Goal: Information Seeking & Learning: Check status

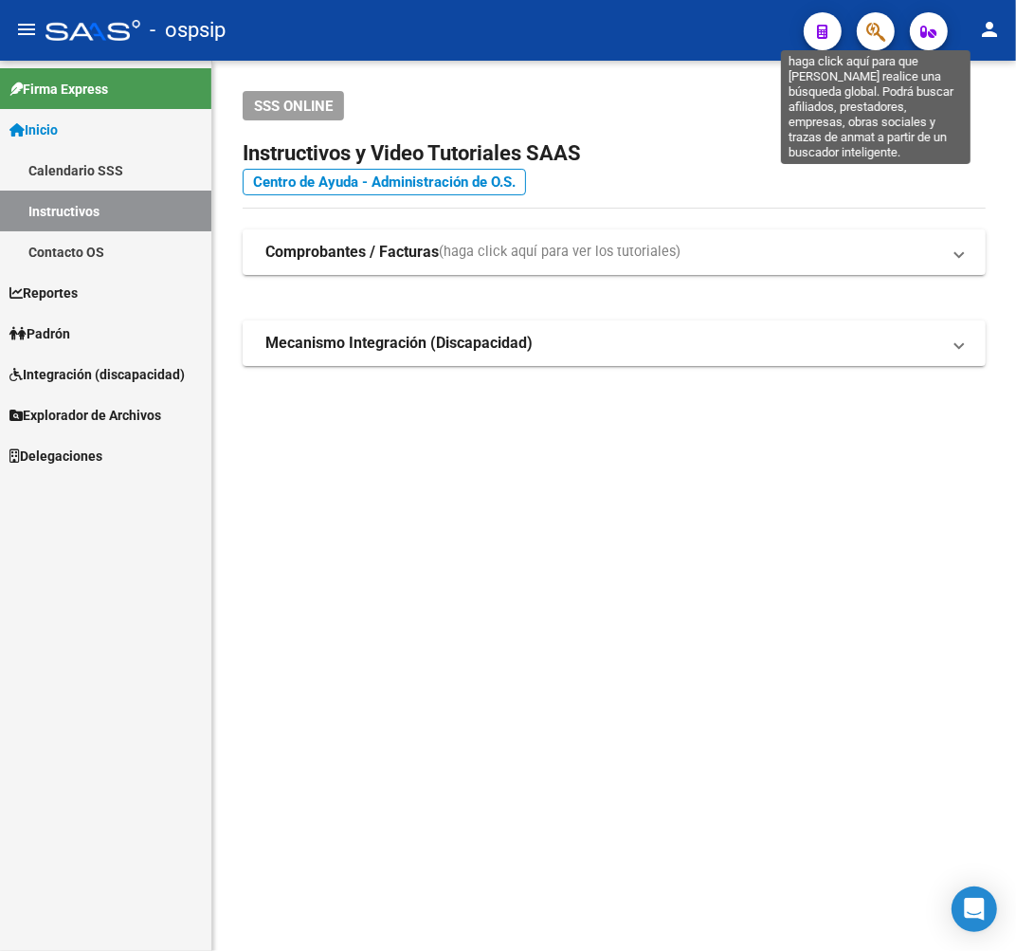
click at [866, 42] on icon "button" at bounding box center [875, 32] width 19 height 22
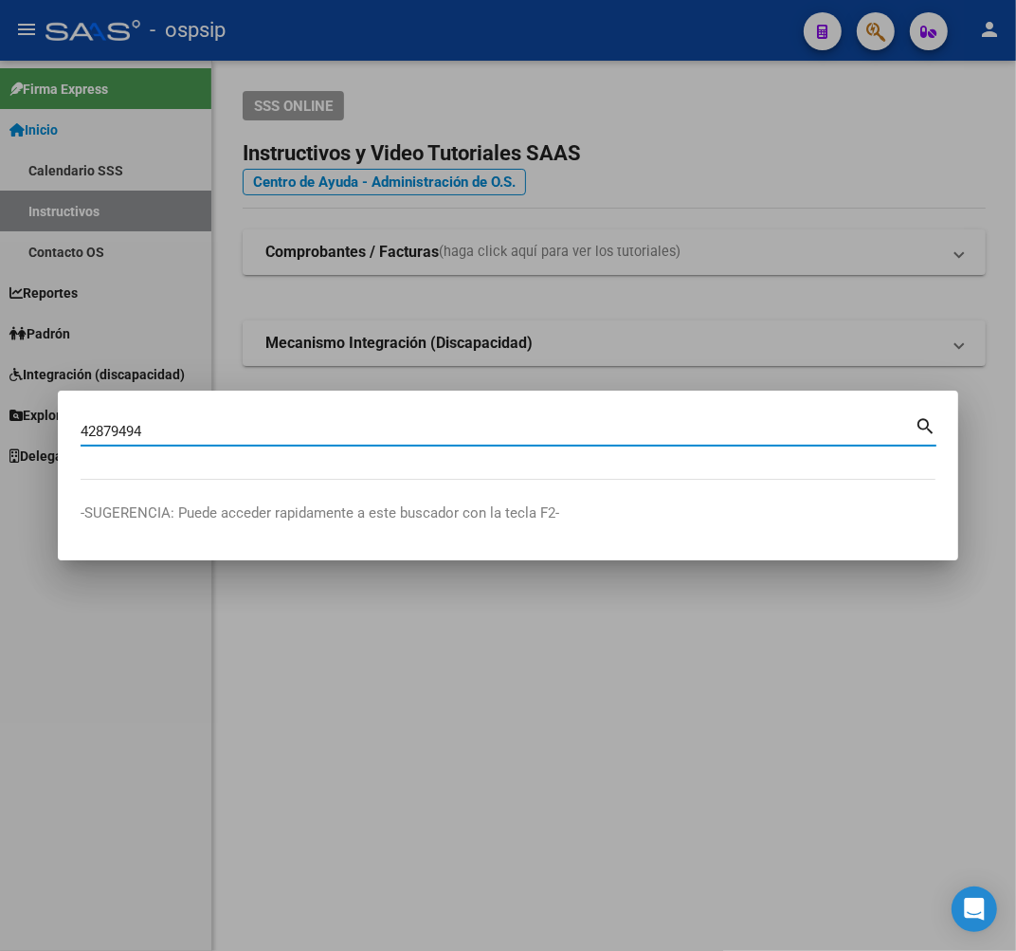
type input "42879494"
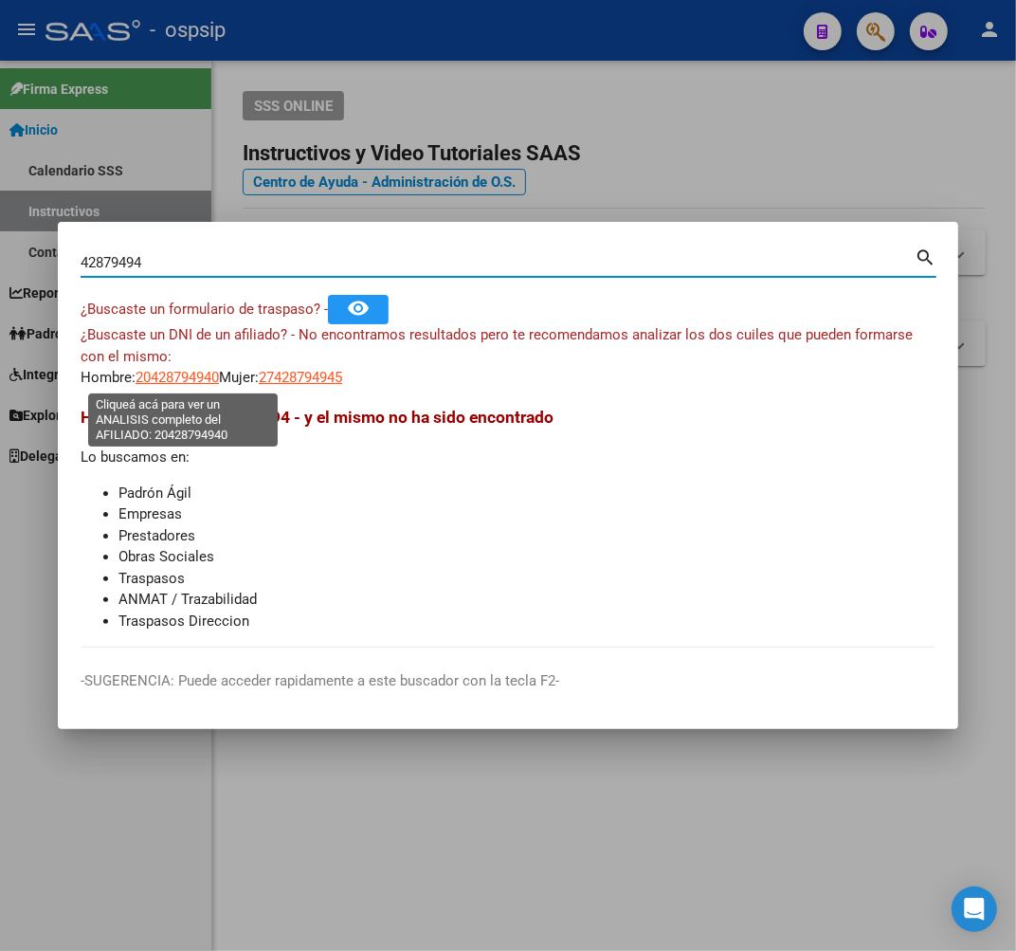
click at [178, 377] on span "20428794940" at bounding box center [177, 377] width 83 height 17
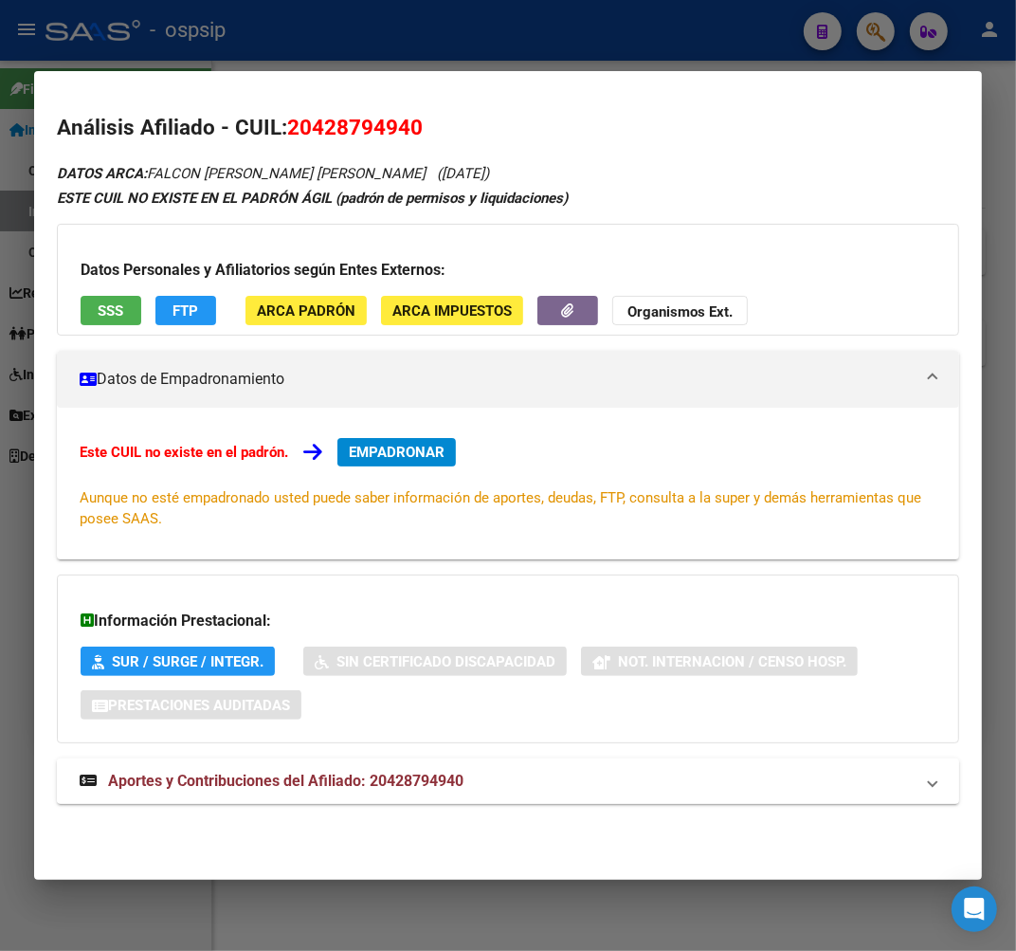
click at [570, 764] on mat-expansion-panel-header "Aportes y Contribuciones del Afiliado: 20428794940" at bounding box center [508, 780] width 902 height 45
click at [516, 41] on div at bounding box center [508, 475] width 1016 height 951
click at [517, 41] on div at bounding box center [508, 475] width 1016 height 951
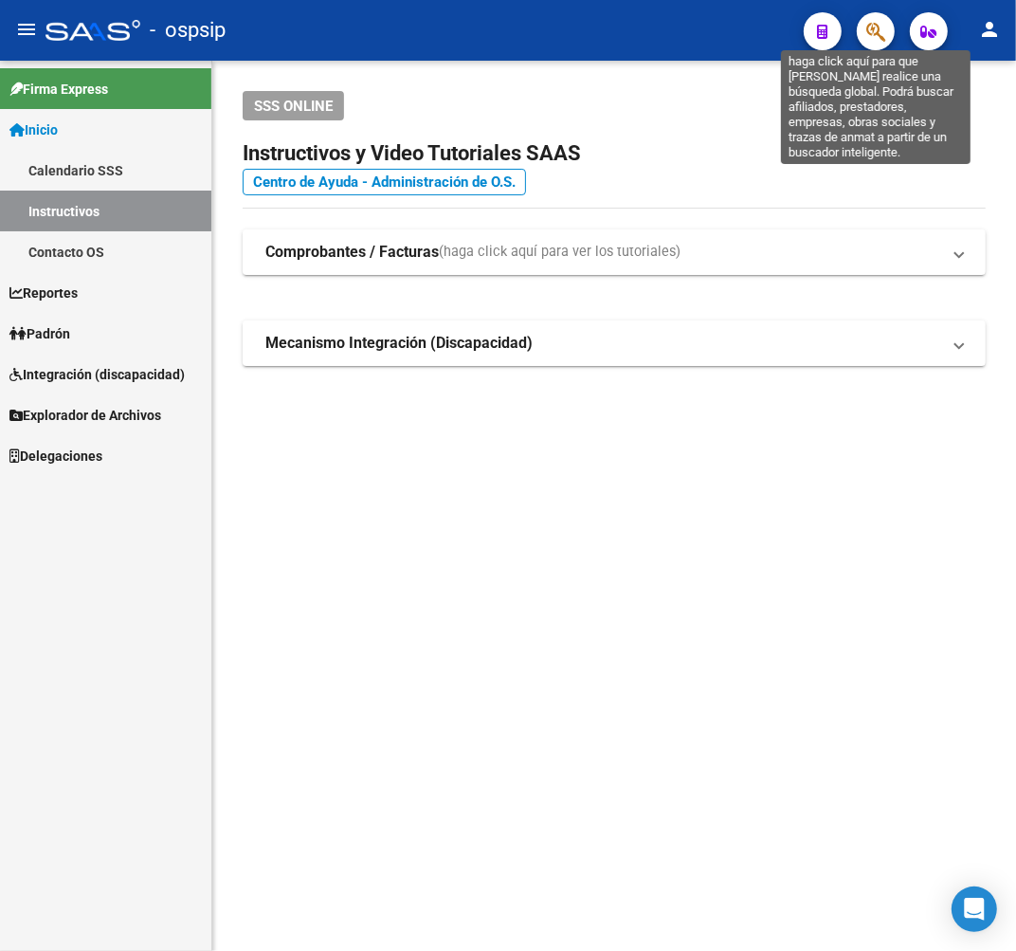
click at [876, 38] on icon "button" at bounding box center [875, 32] width 19 height 22
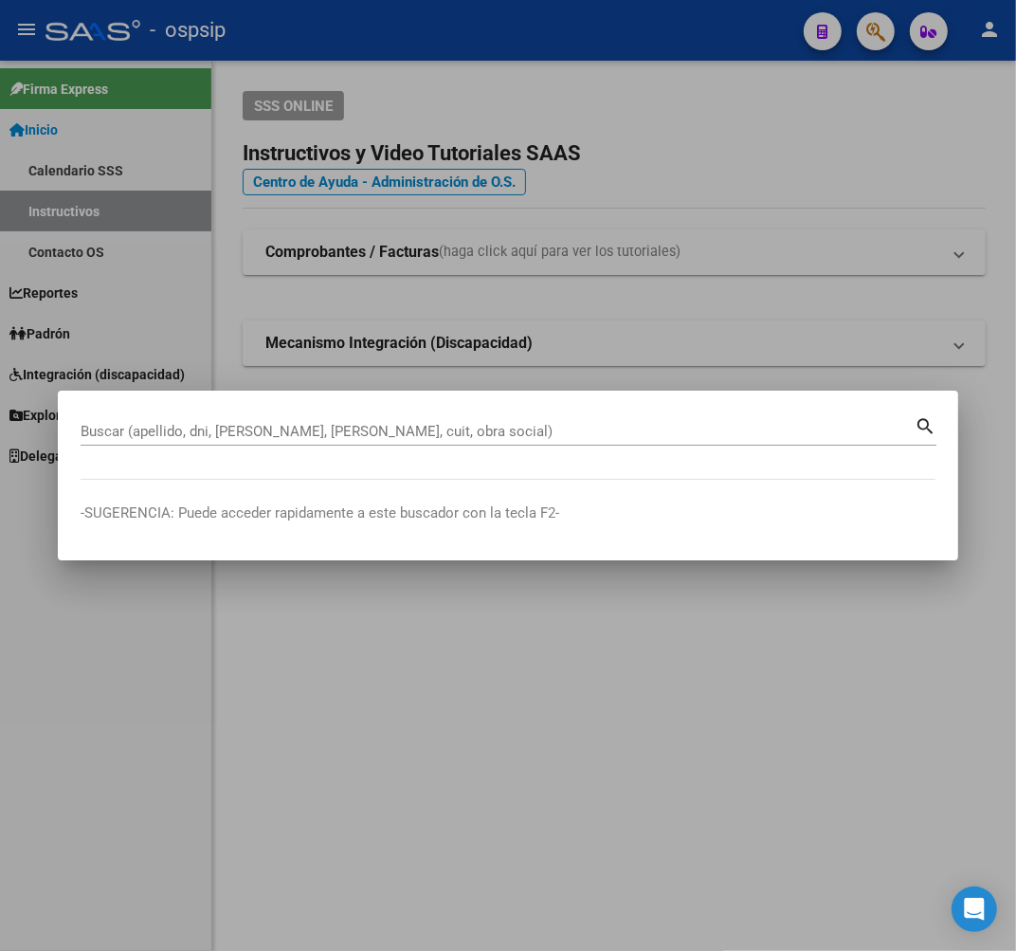
click at [202, 480] on mat-dialog-container "Buscar (apellido, dni, cuil, nro traspaso, cuit, obra social) search -SUGERENCI…" at bounding box center [508, 475] width 900 height 170
click at [233, 470] on mat-dialog-content "Buscar (apellido, dni, cuil, nro traspaso, cuit, obra social) search" at bounding box center [508, 446] width 900 height 66
click at [233, 441] on div "Buscar (apellido, dni, [PERSON_NAME], [PERSON_NAME], cuit, obra social)" at bounding box center [498, 431] width 834 height 28
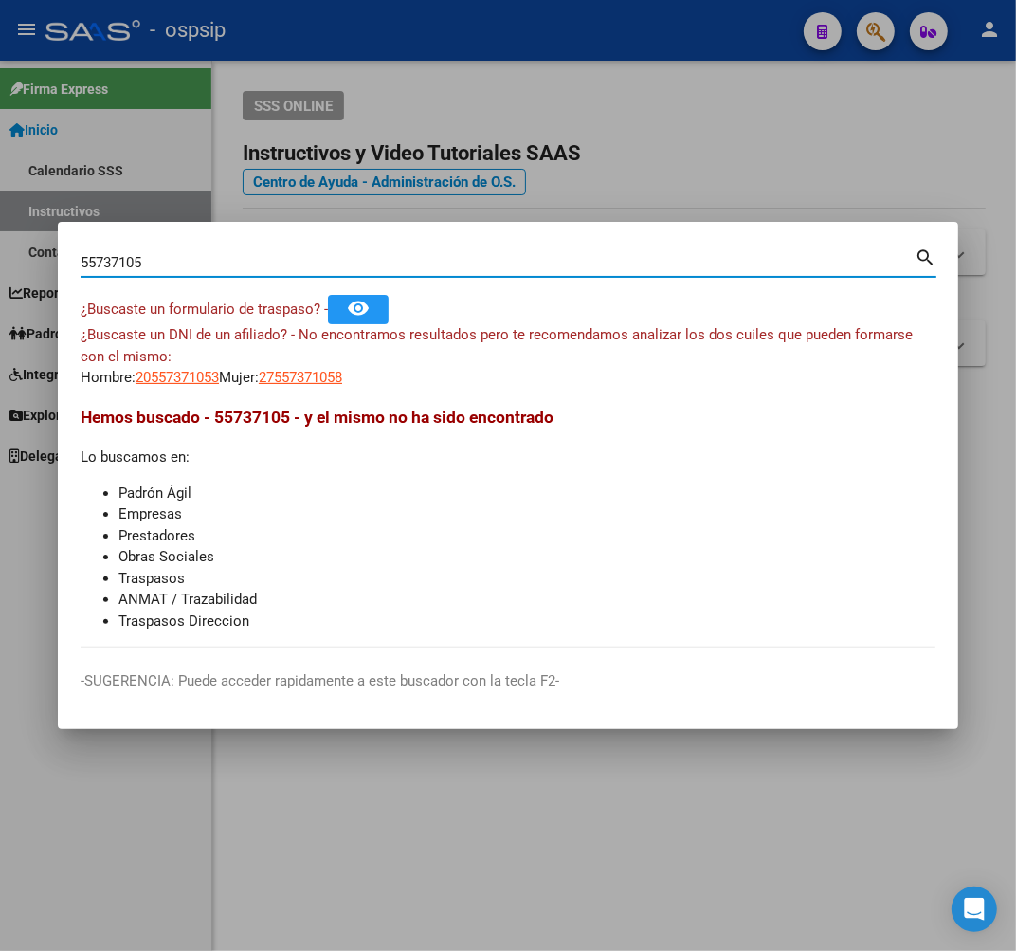
click at [206, 259] on input "55737105" at bounding box center [498, 262] width 834 height 17
type input "55737198"
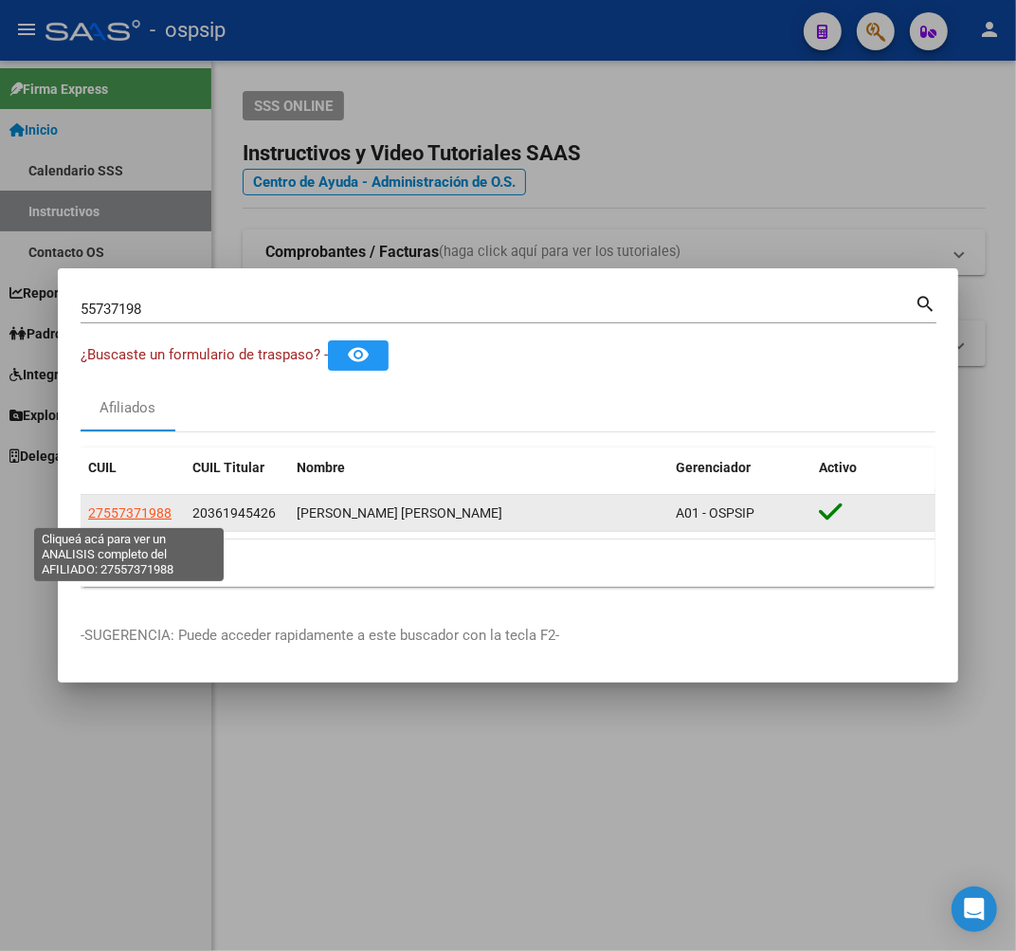
click at [120, 510] on span "27557371988" at bounding box center [129, 512] width 83 height 15
type textarea "27557371988"
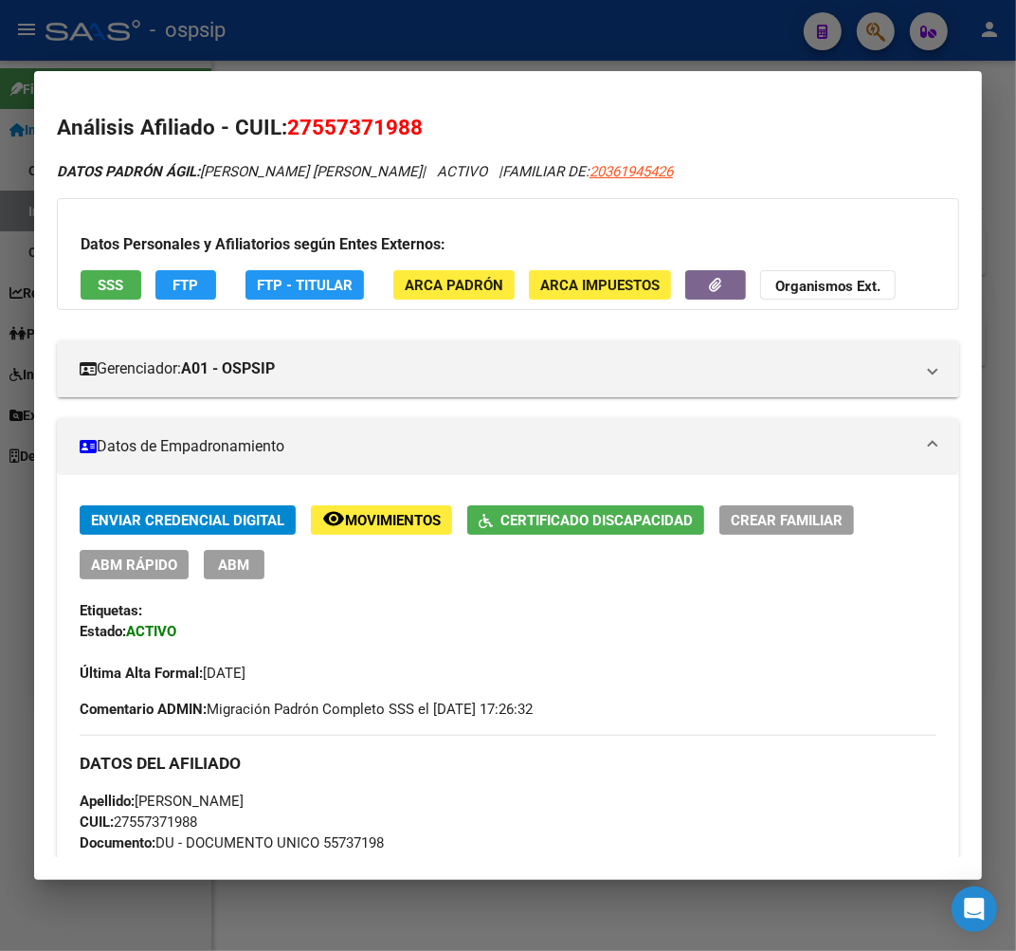
click at [626, 529] on button "Certificado Discapacidad" at bounding box center [585, 519] width 237 height 29
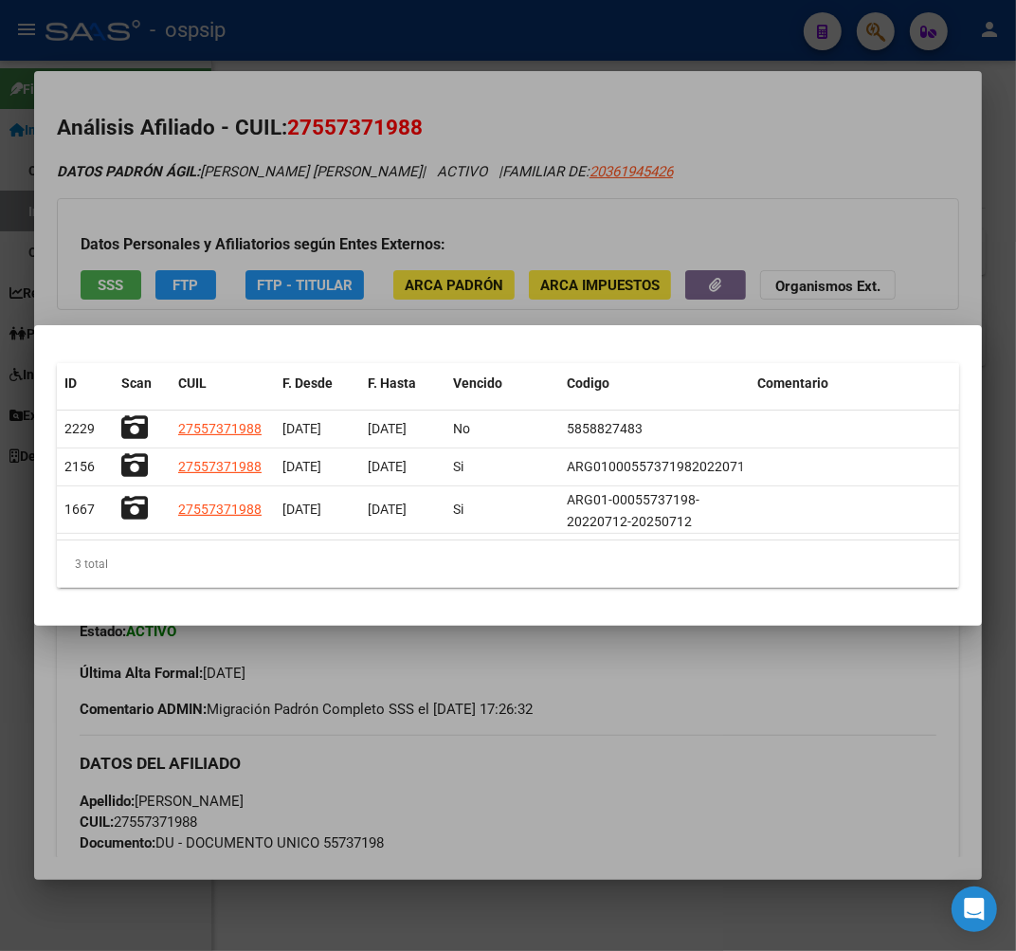
click at [642, 694] on div at bounding box center [508, 475] width 1016 height 951
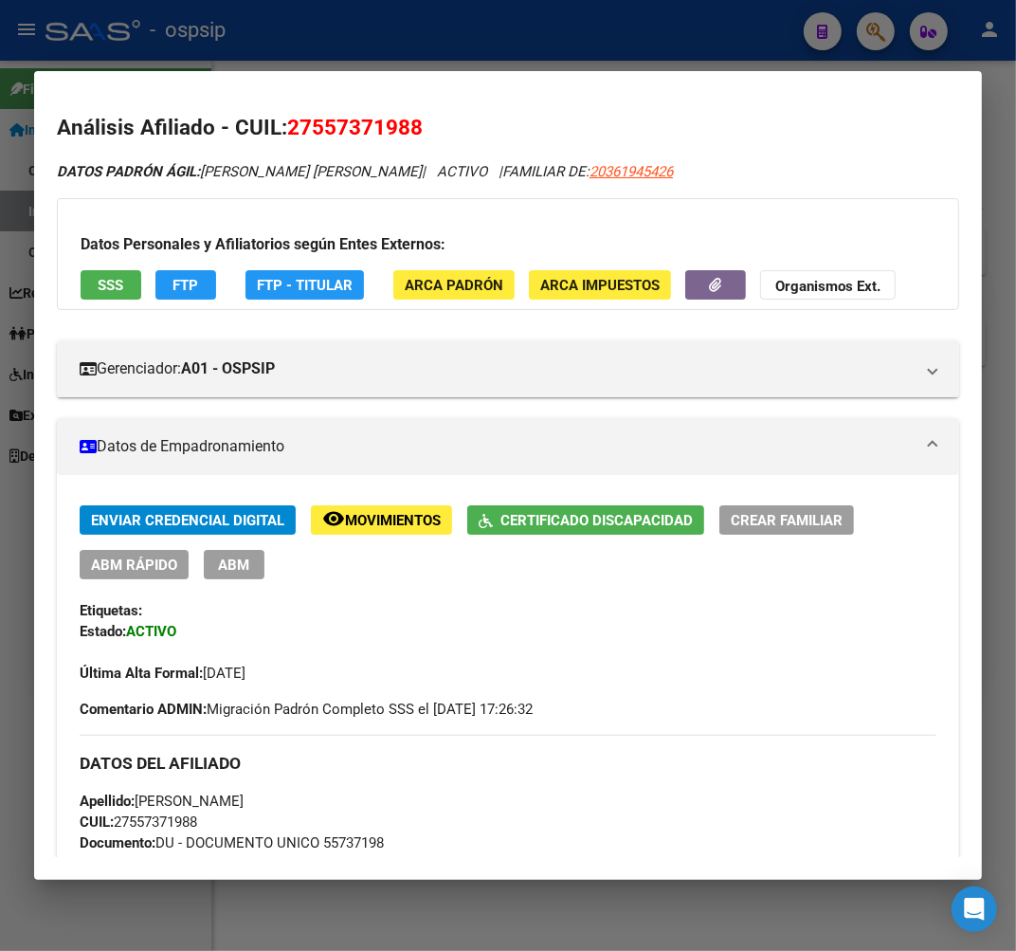
scroll to position [526, 0]
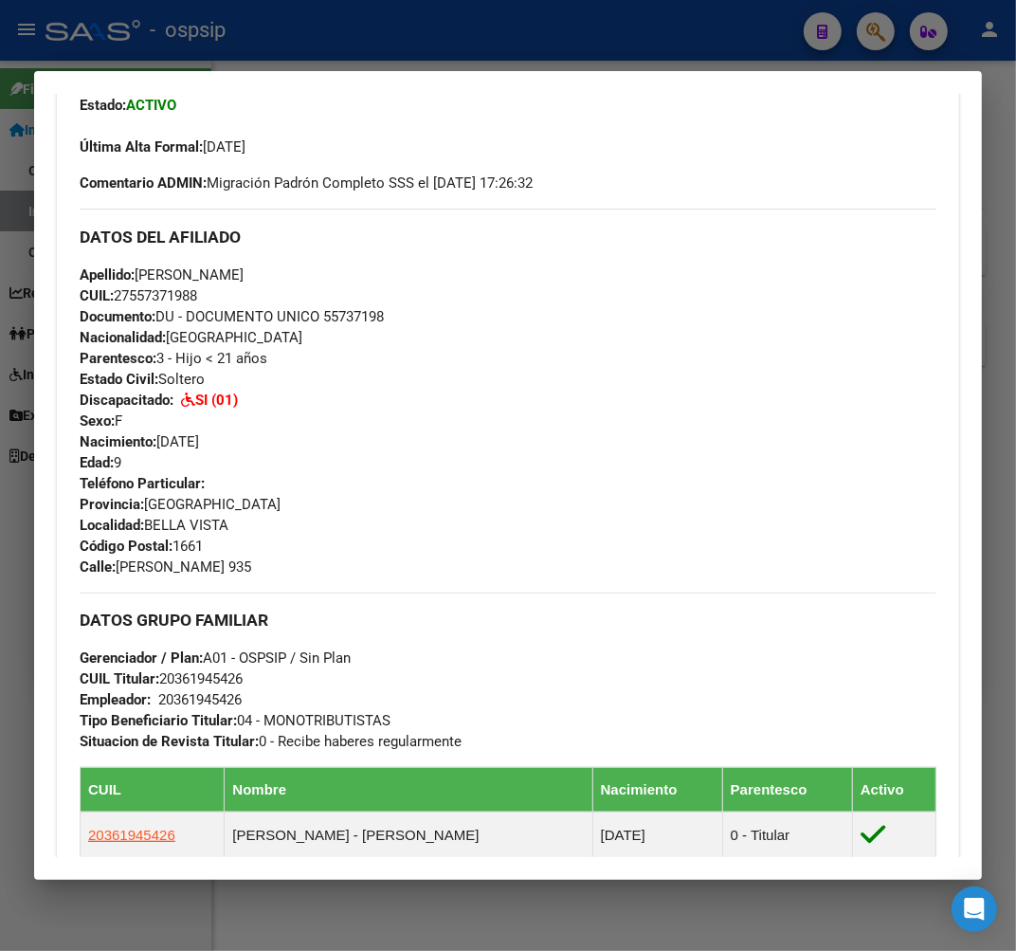
drag, startPoint x: 392, startPoint y: 324, endPoint x: 326, endPoint y: 320, distance: 66.5
click at [326, 320] on div "Apellido: MILAGROS FRANCHESCA LUCERO CURBELO CUIL: 27557371988 Documento: DU - …" at bounding box center [508, 368] width 857 height 209
copy span "55737198"
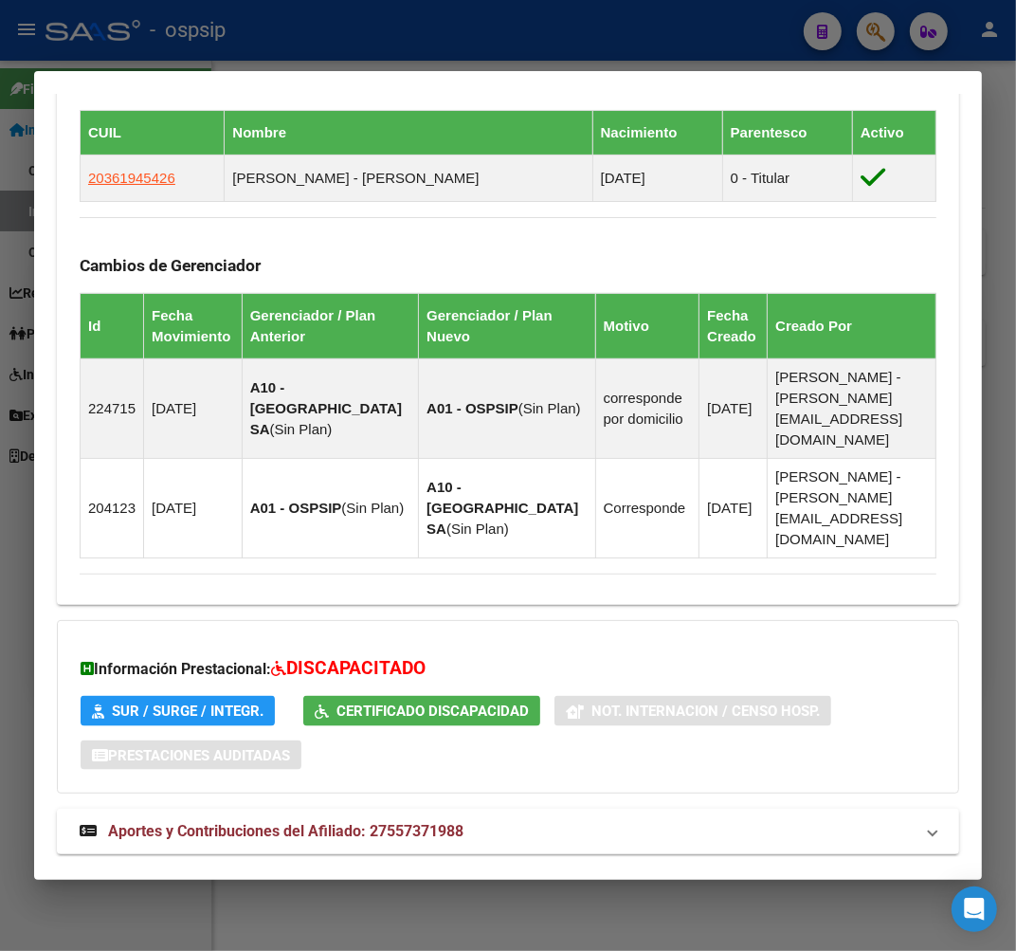
scroll to position [1226, 0]
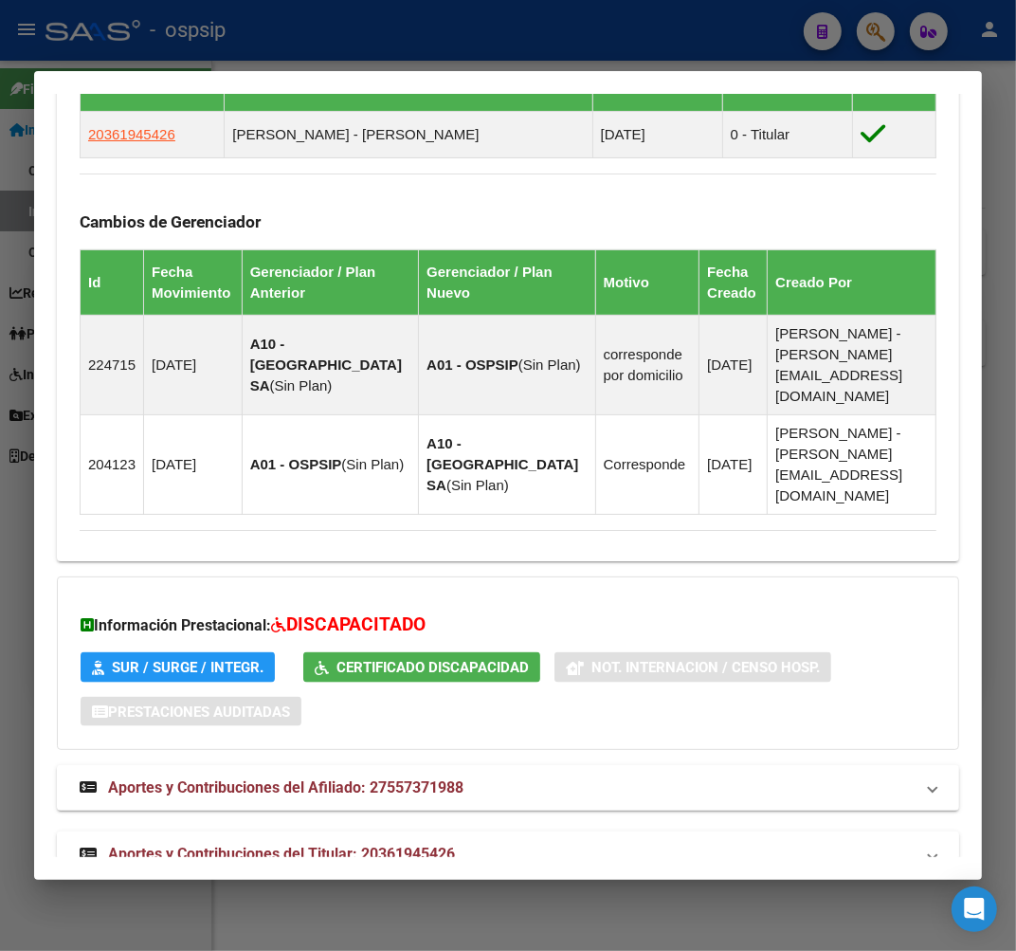
click at [542, 843] on mat-panel-title "Aportes y Contribuciones del Titular: 20361945426" at bounding box center [497, 854] width 834 height 23
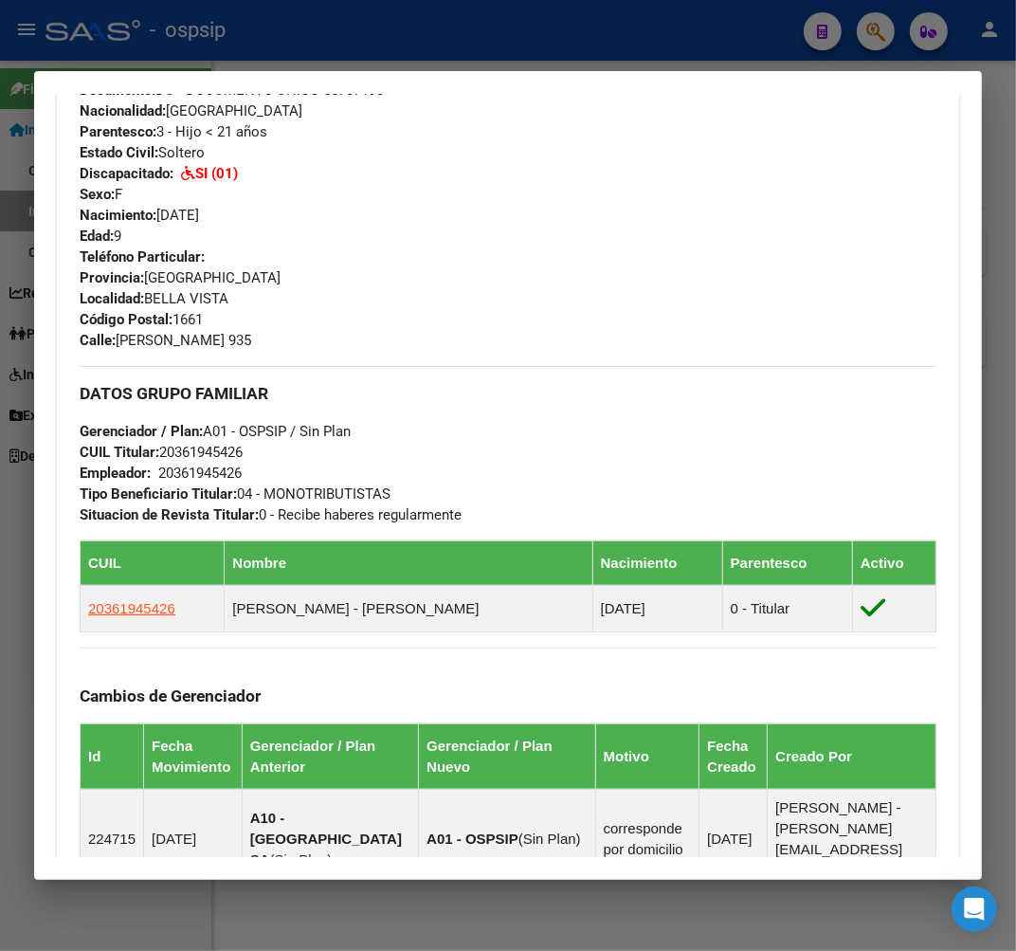
scroll to position [444, 0]
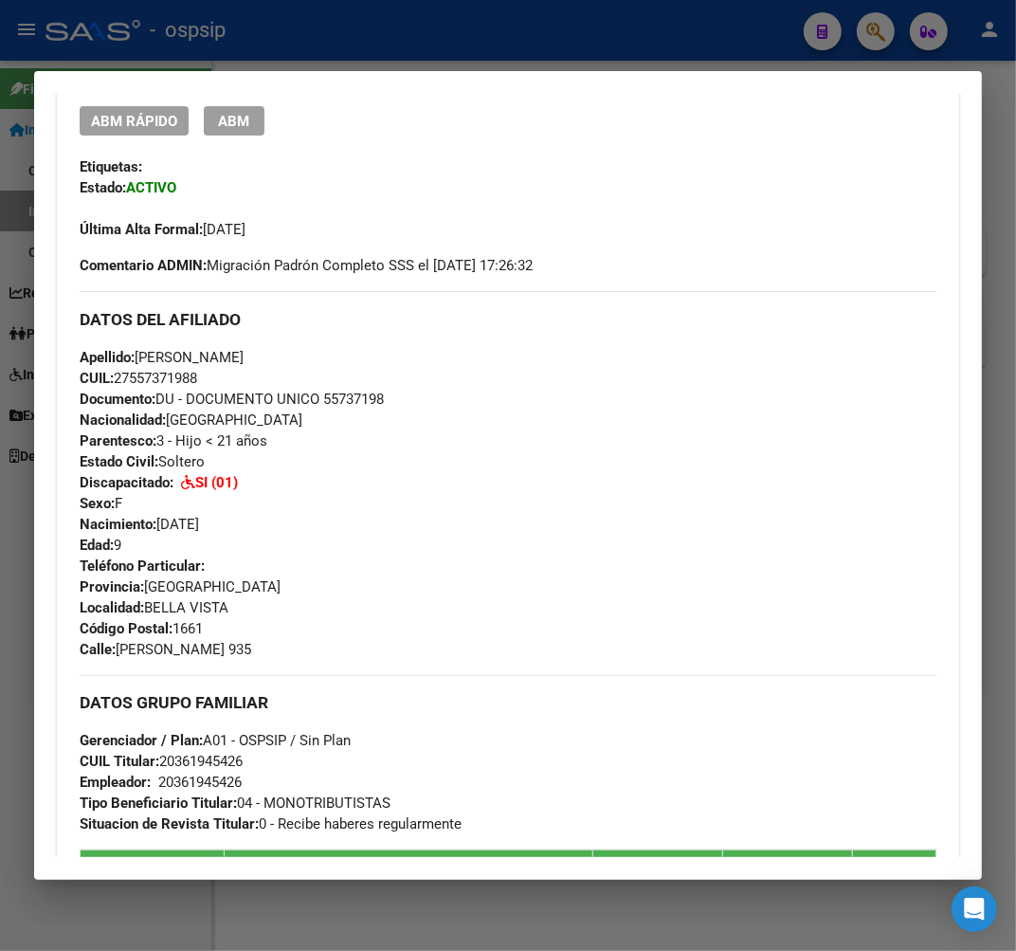
click at [315, 27] on div at bounding box center [508, 475] width 1016 height 951
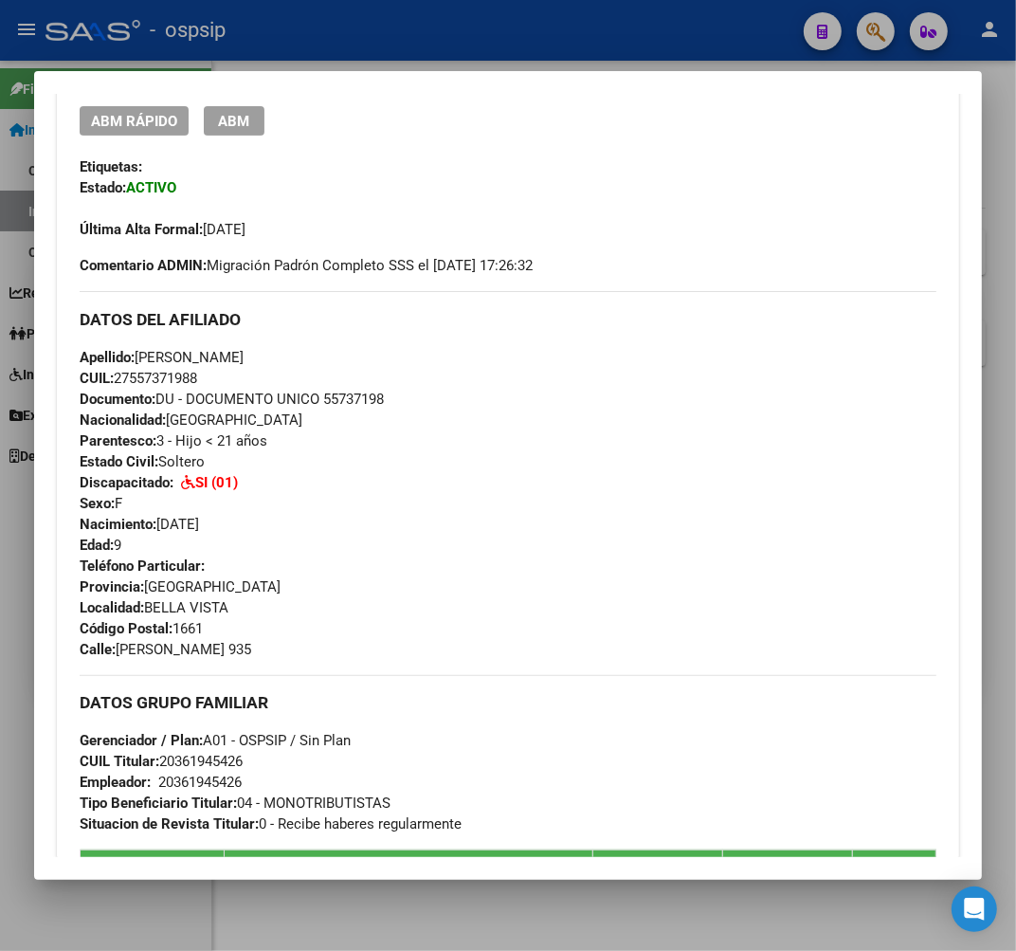
click at [315, 27] on div at bounding box center [508, 475] width 1016 height 951
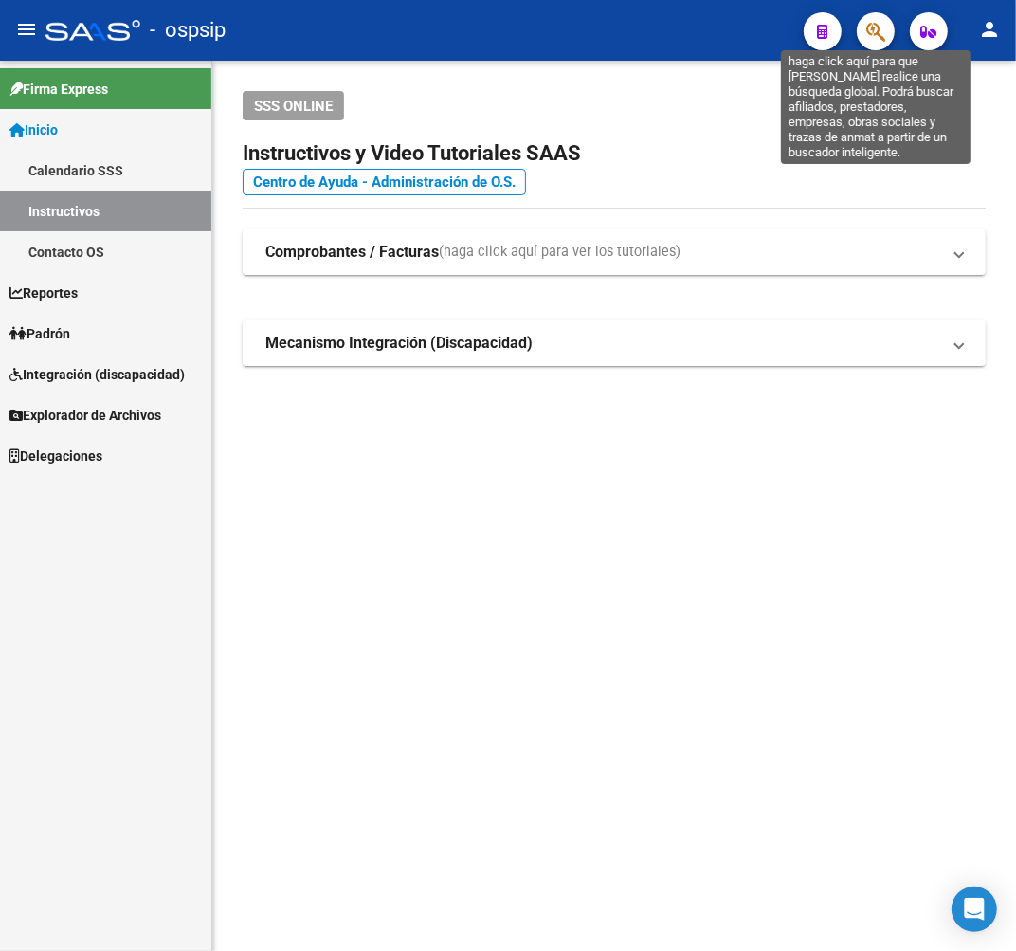
click at [883, 29] on icon "button" at bounding box center [875, 32] width 19 height 22
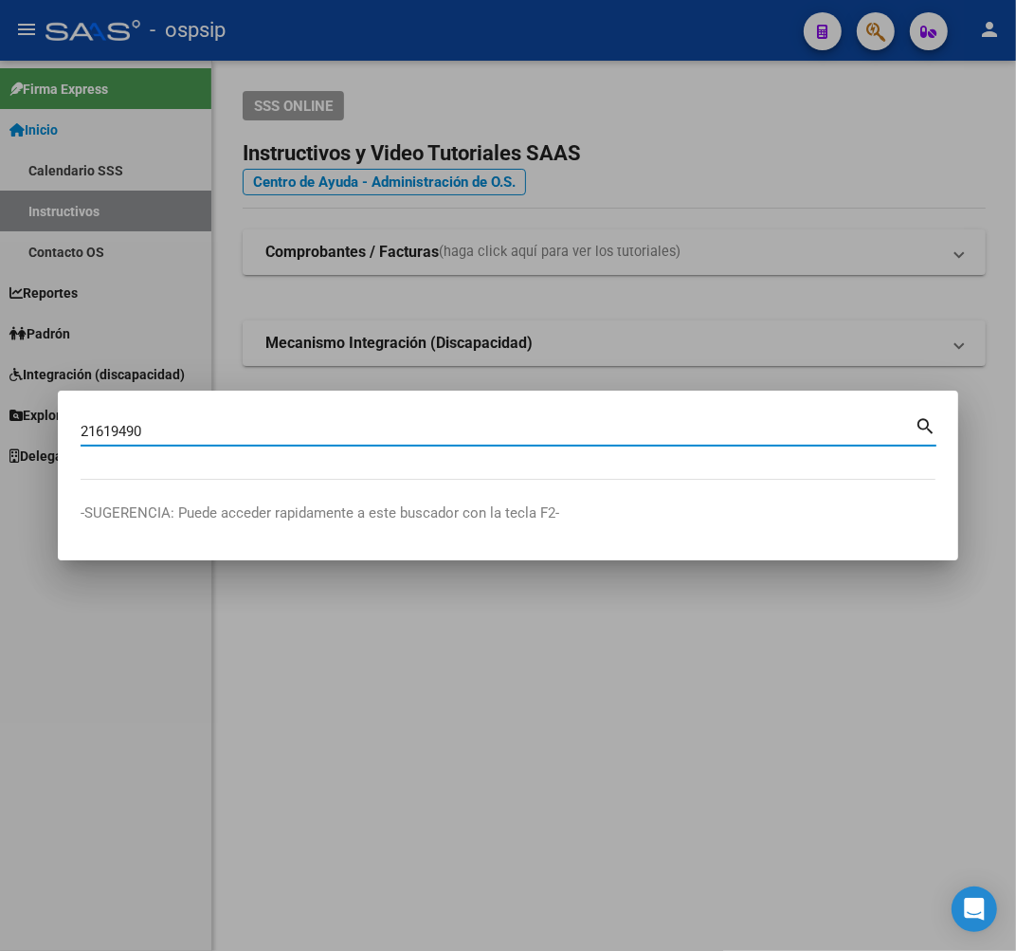
type input "21619490"
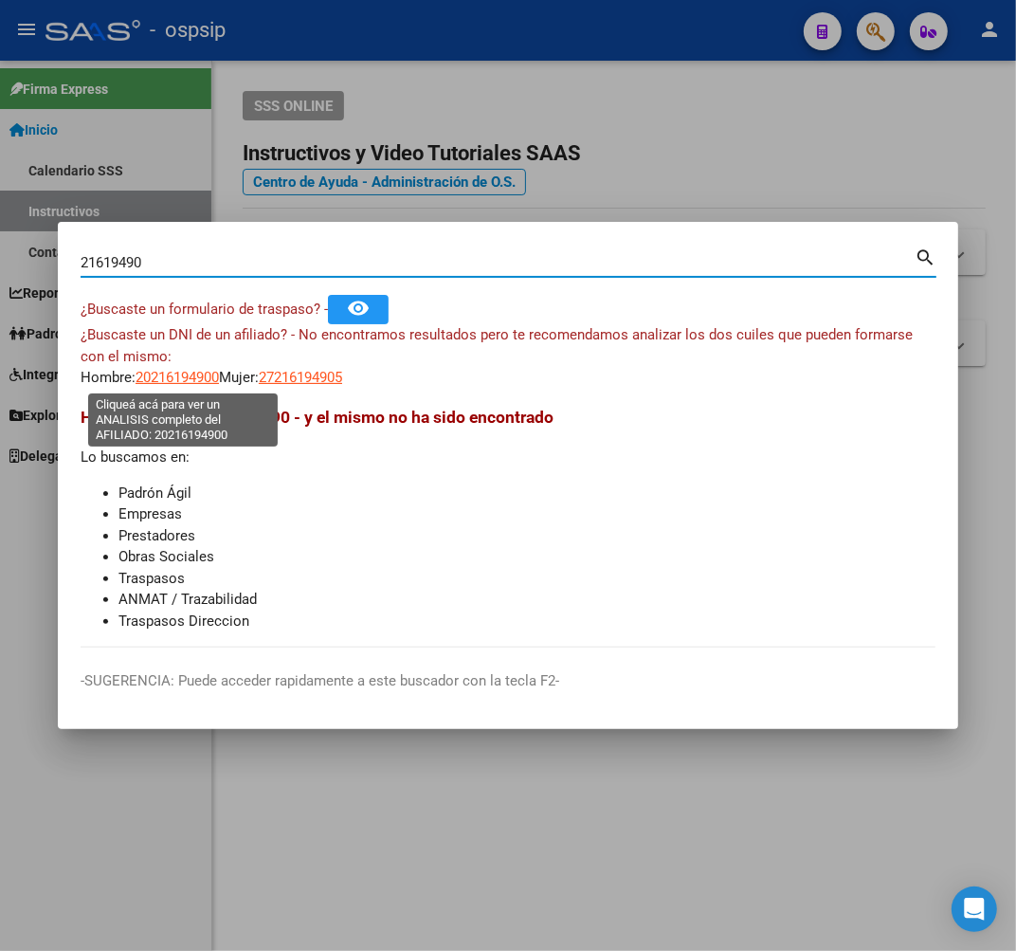
click at [206, 382] on span "20216194900" at bounding box center [177, 377] width 83 height 17
type textarea "20216194900"
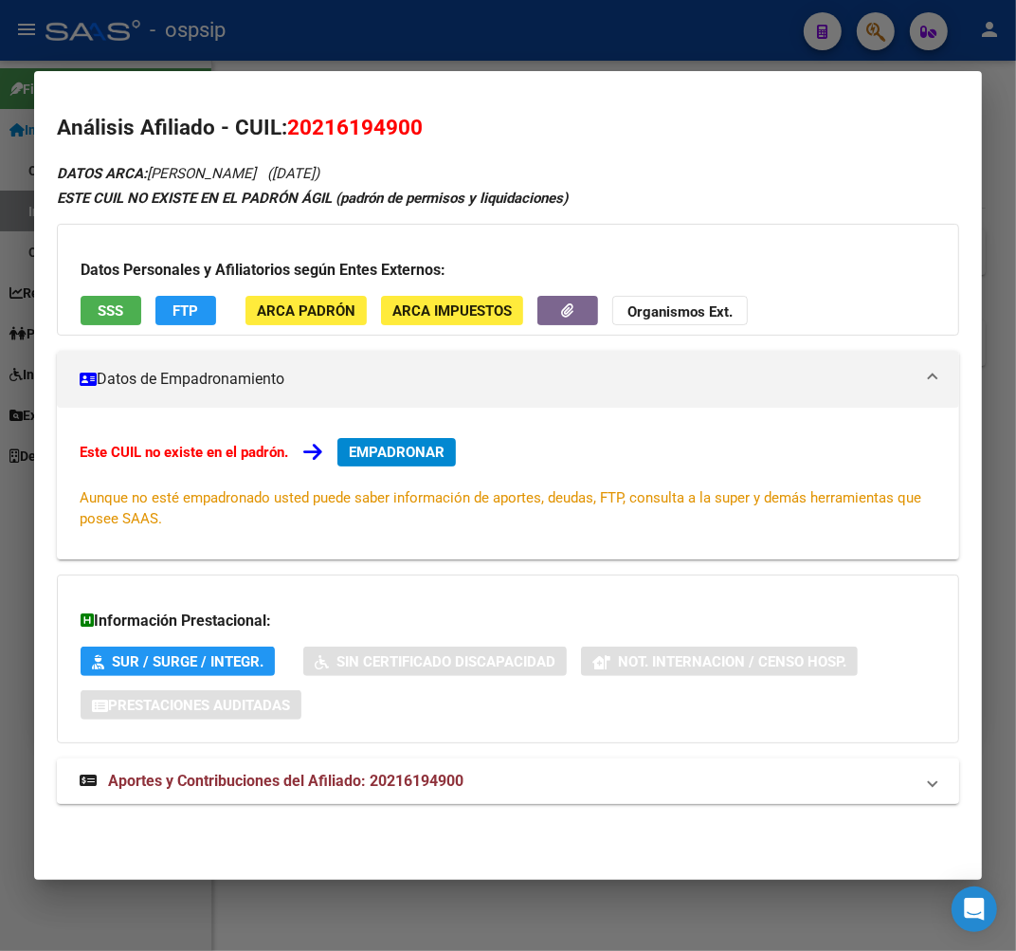
click at [516, 758] on mat-expansion-panel-header "Aportes y Contribuciones del Afiliado: 20216194900" at bounding box center [508, 780] width 902 height 45
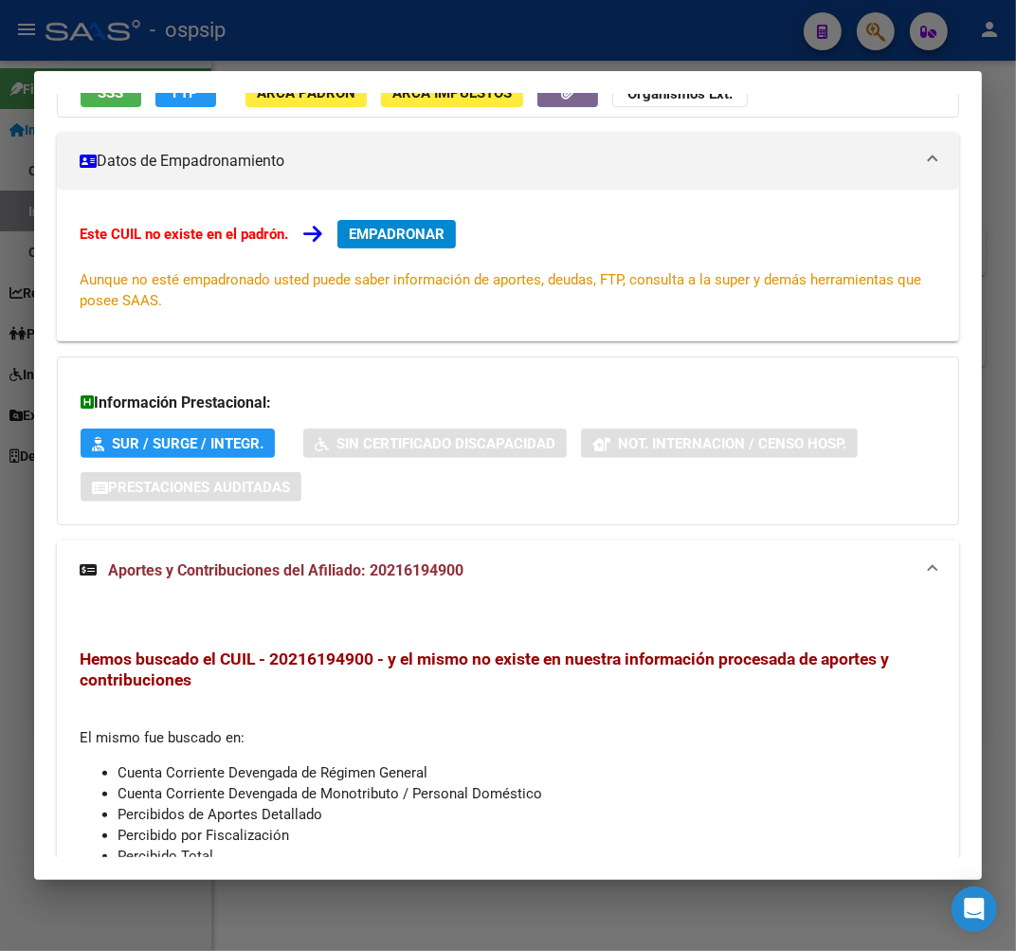
scroll to position [0, 0]
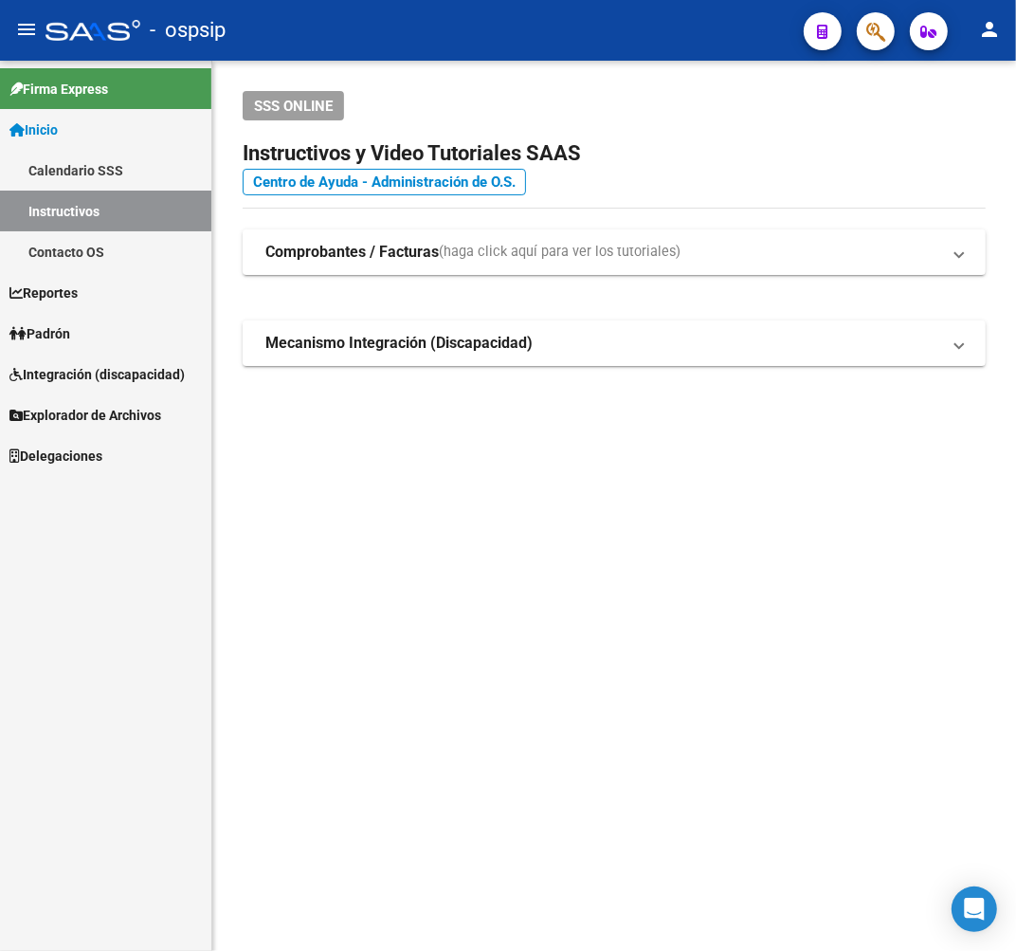
click at [864, 44] on button "button" at bounding box center [876, 31] width 38 height 38
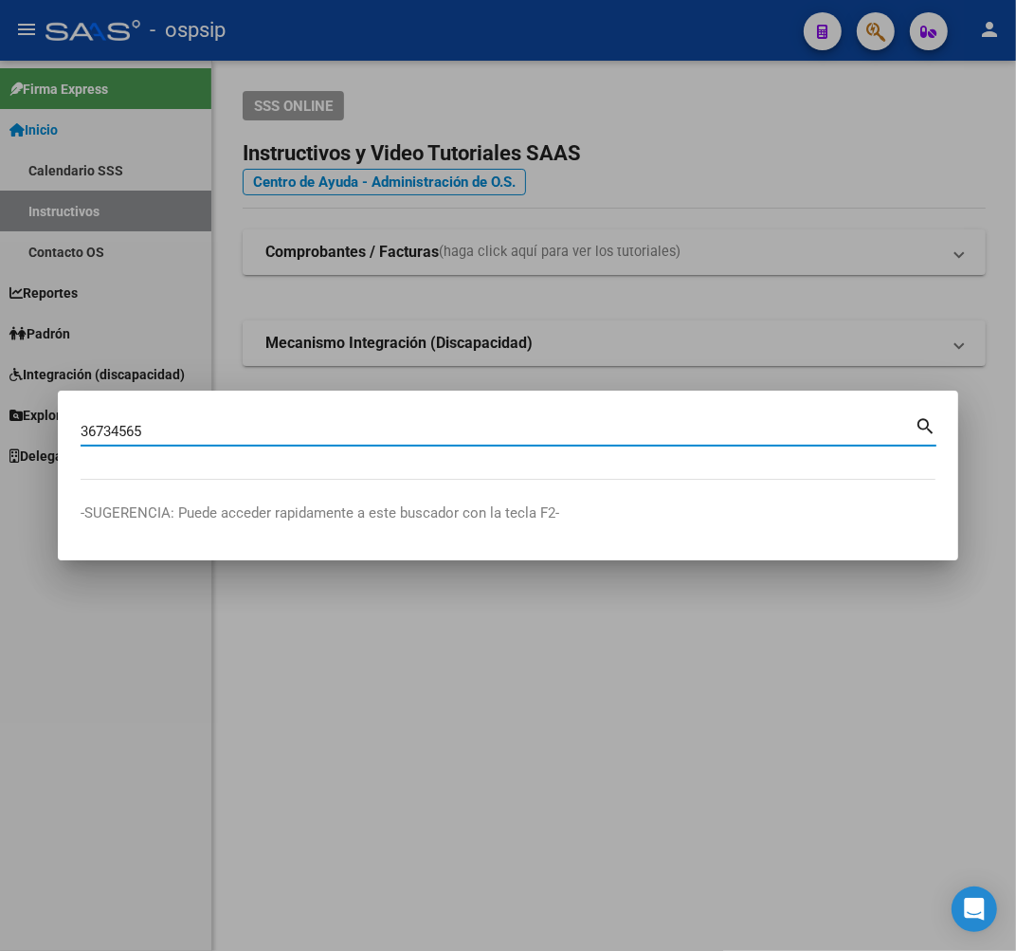
type input "36734565"
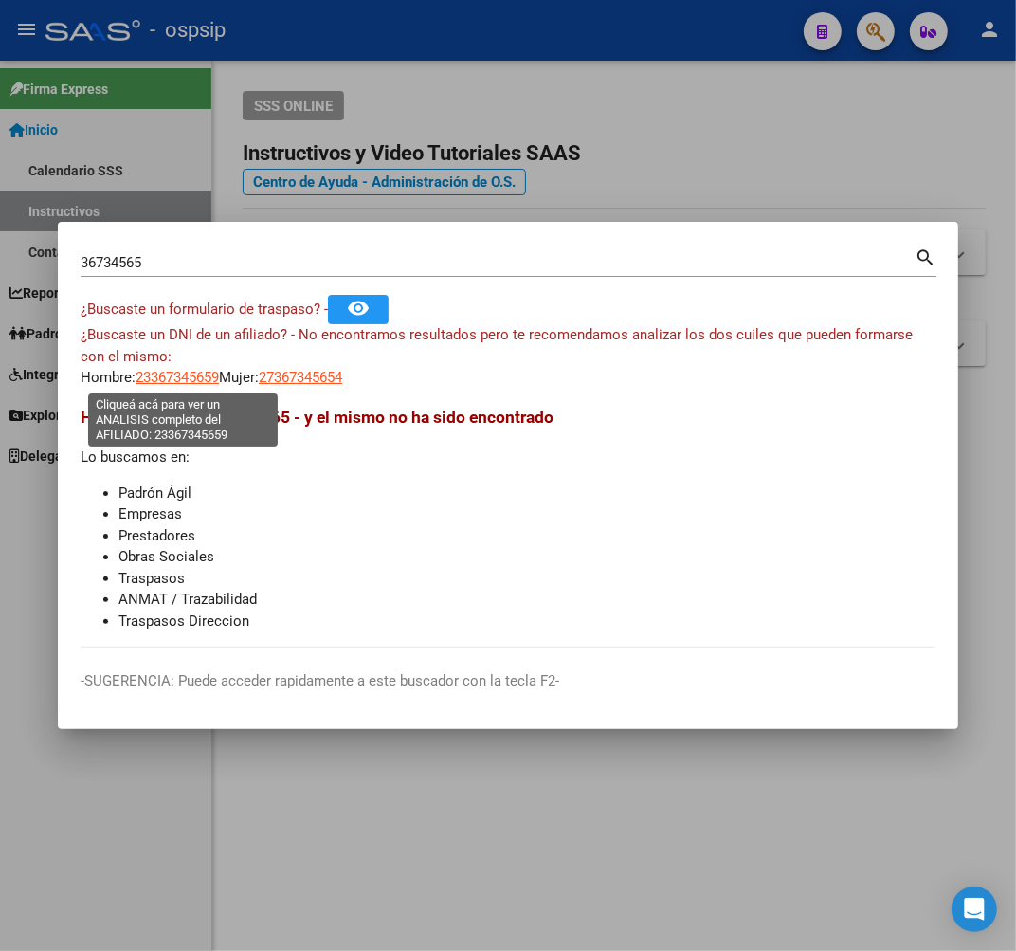
click at [213, 375] on span "23367345659" at bounding box center [177, 377] width 83 height 17
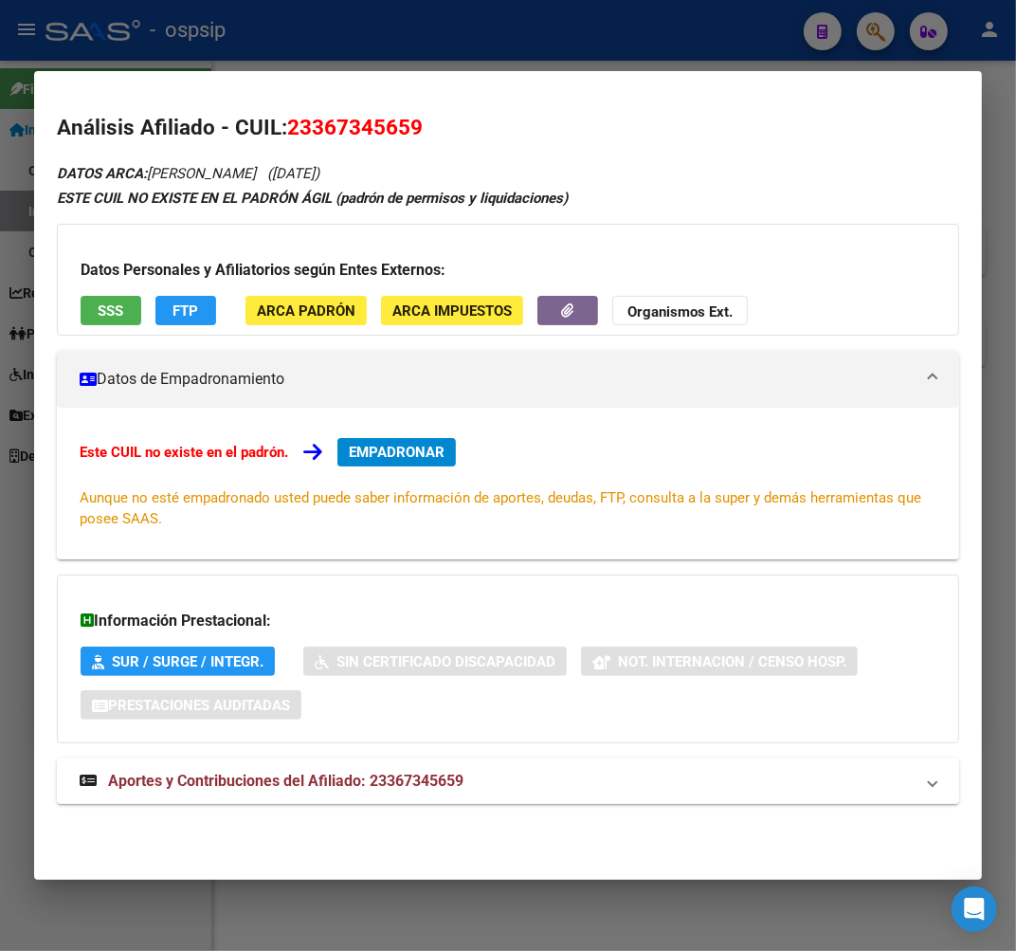
click at [472, 790] on mat-panel-title "Aportes y Contribuciones del Afiliado: 23367345659" at bounding box center [497, 781] width 834 height 23
click at [626, 36] on div at bounding box center [508, 475] width 1016 height 951
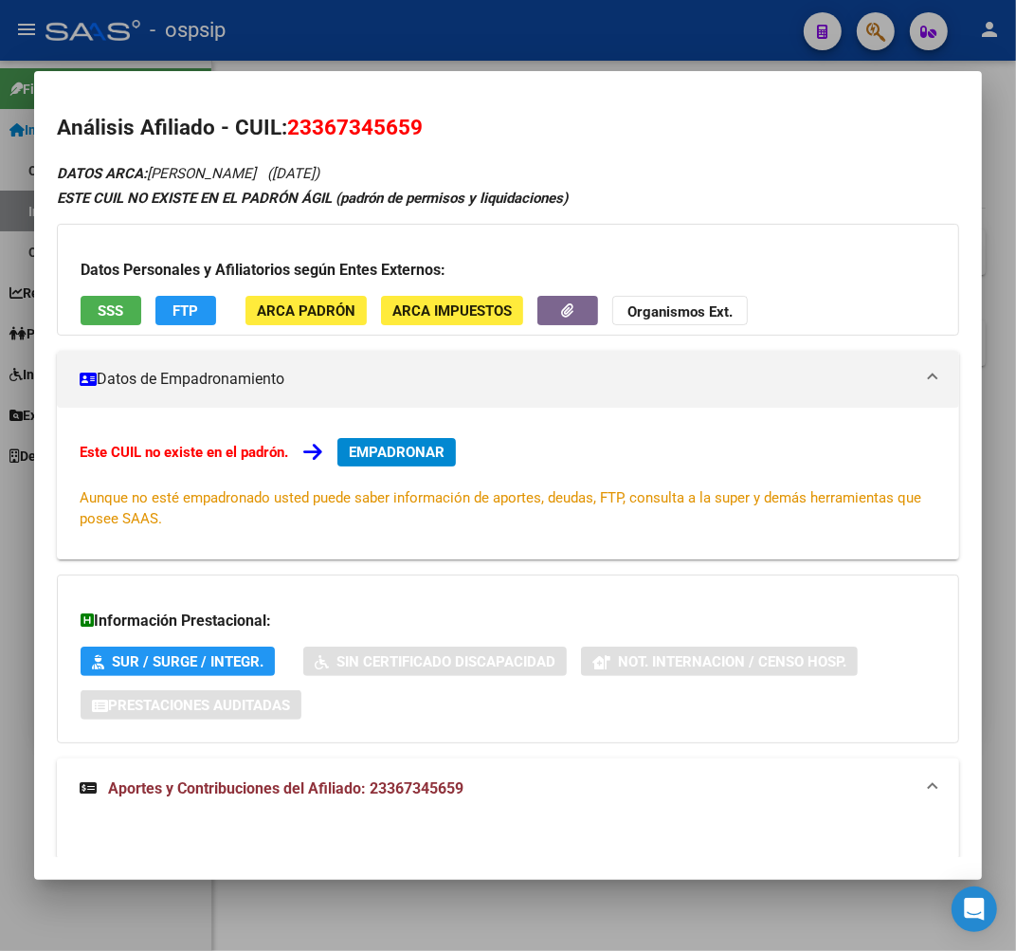
click at [628, 36] on div at bounding box center [508, 475] width 1016 height 951
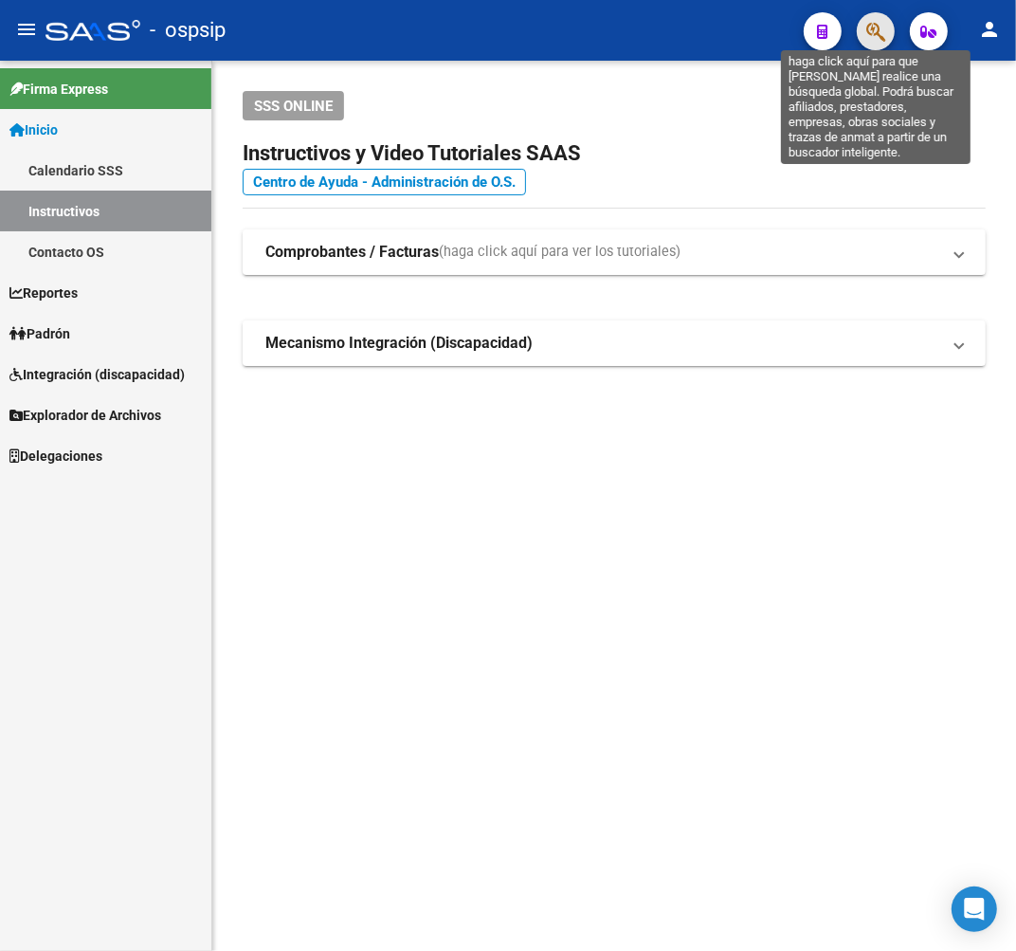
click at [873, 33] on icon "button" at bounding box center [875, 32] width 19 height 22
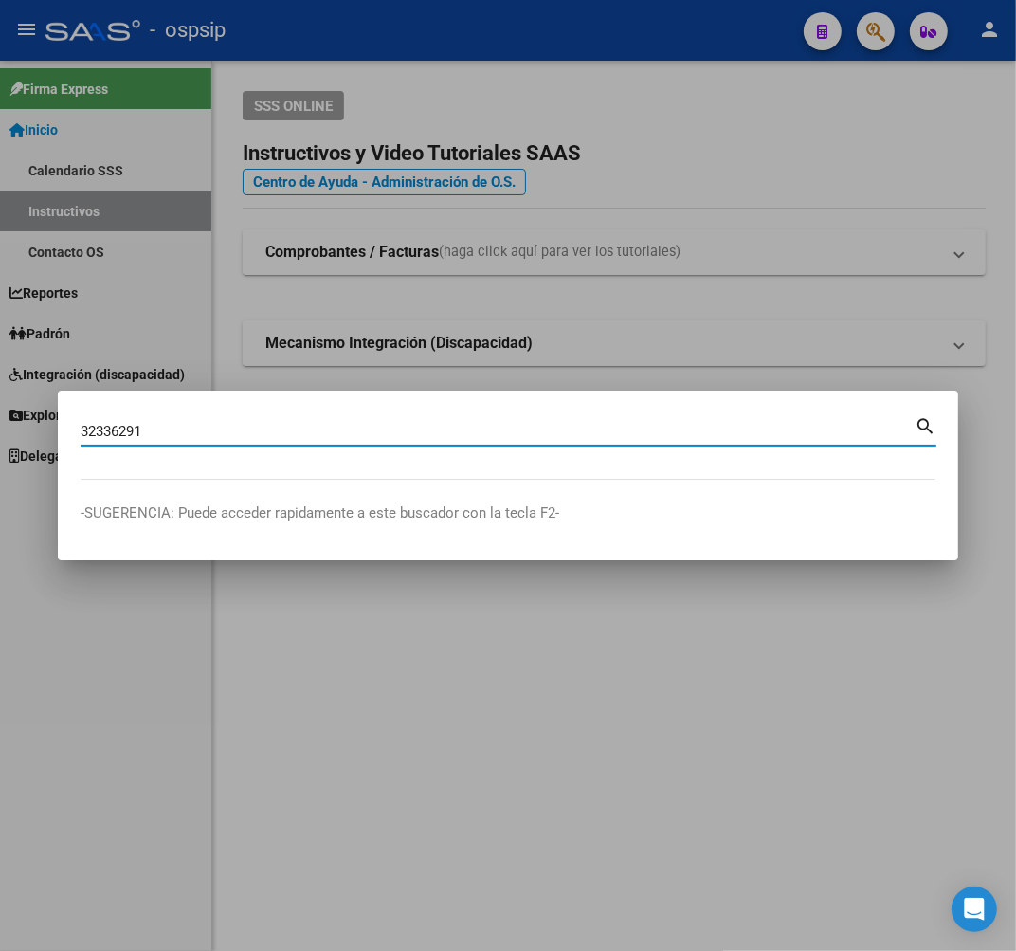
type input "32336291"
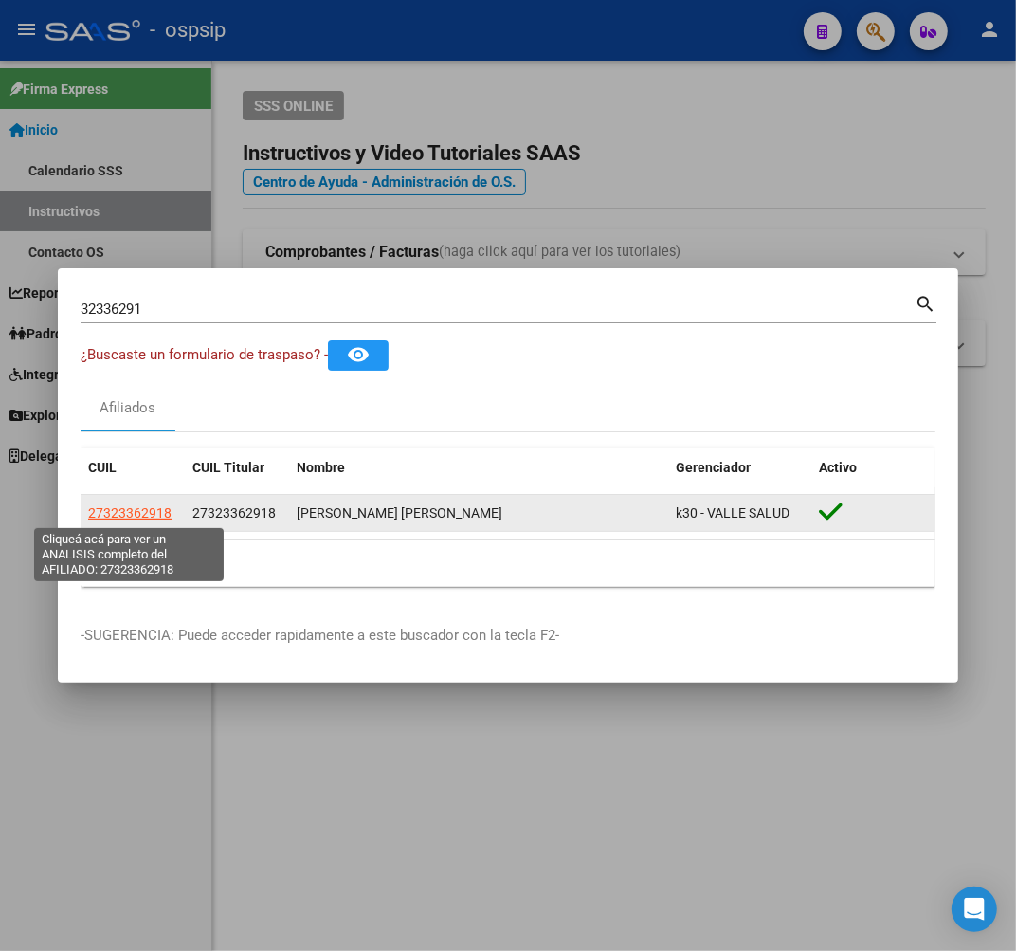
click at [157, 515] on span "27323362918" at bounding box center [129, 512] width 83 height 15
type textarea "27323362918"
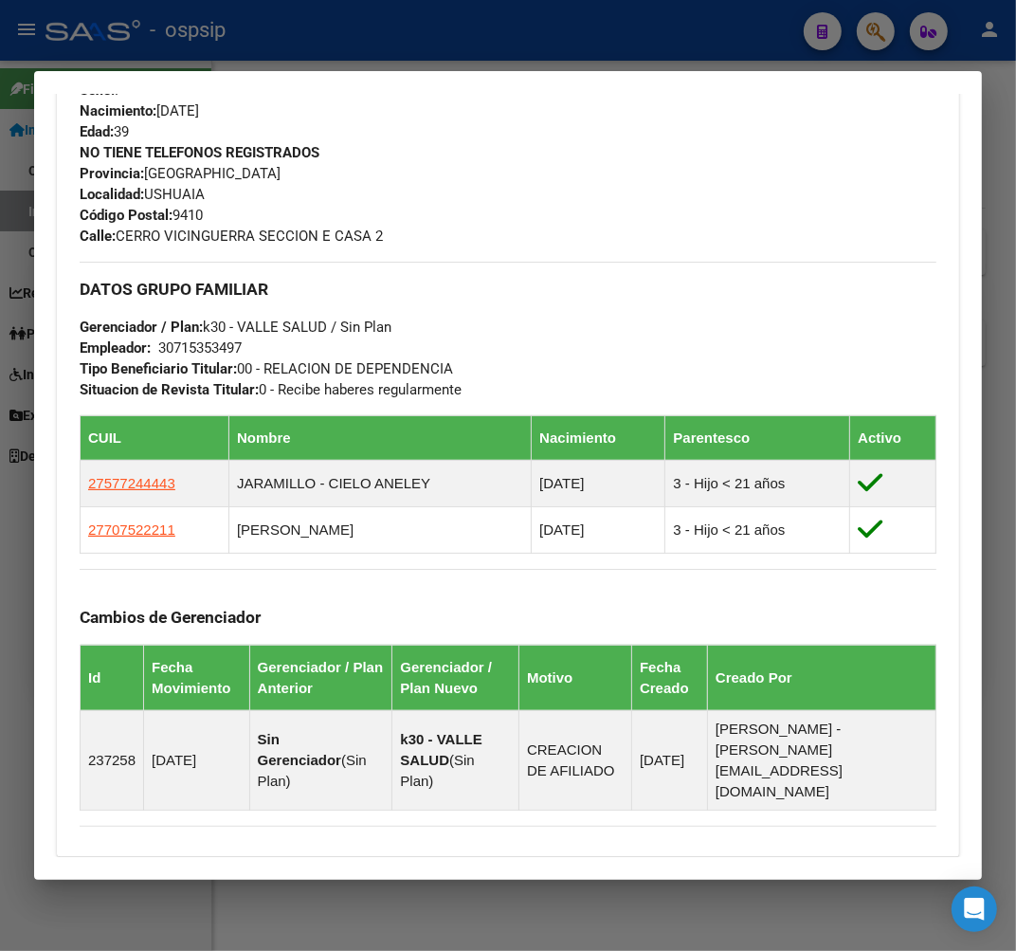
scroll to position [1087, 0]
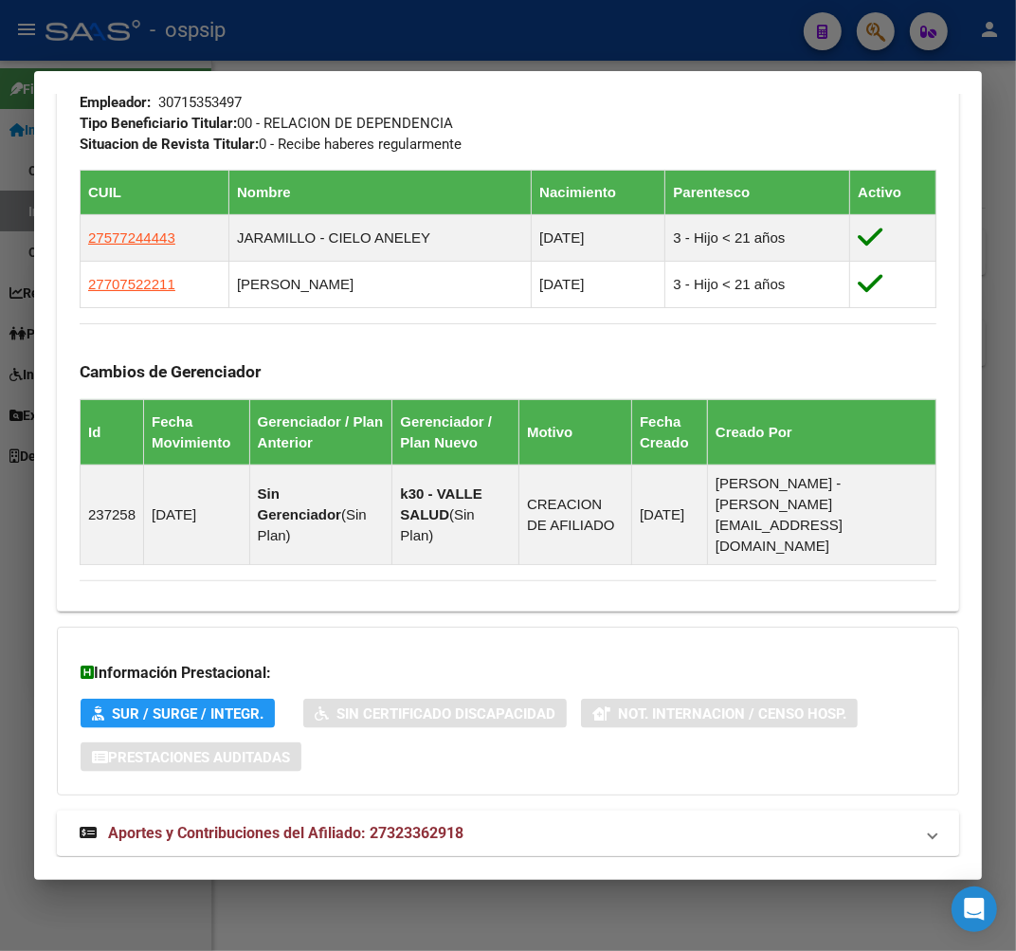
drag, startPoint x: 554, startPoint y: 797, endPoint x: 605, endPoint y: 790, distance: 51.7
click at [562, 822] on mat-panel-title "Aportes y Contribuciones del Afiliado: 27323362918" at bounding box center [497, 833] width 834 height 23
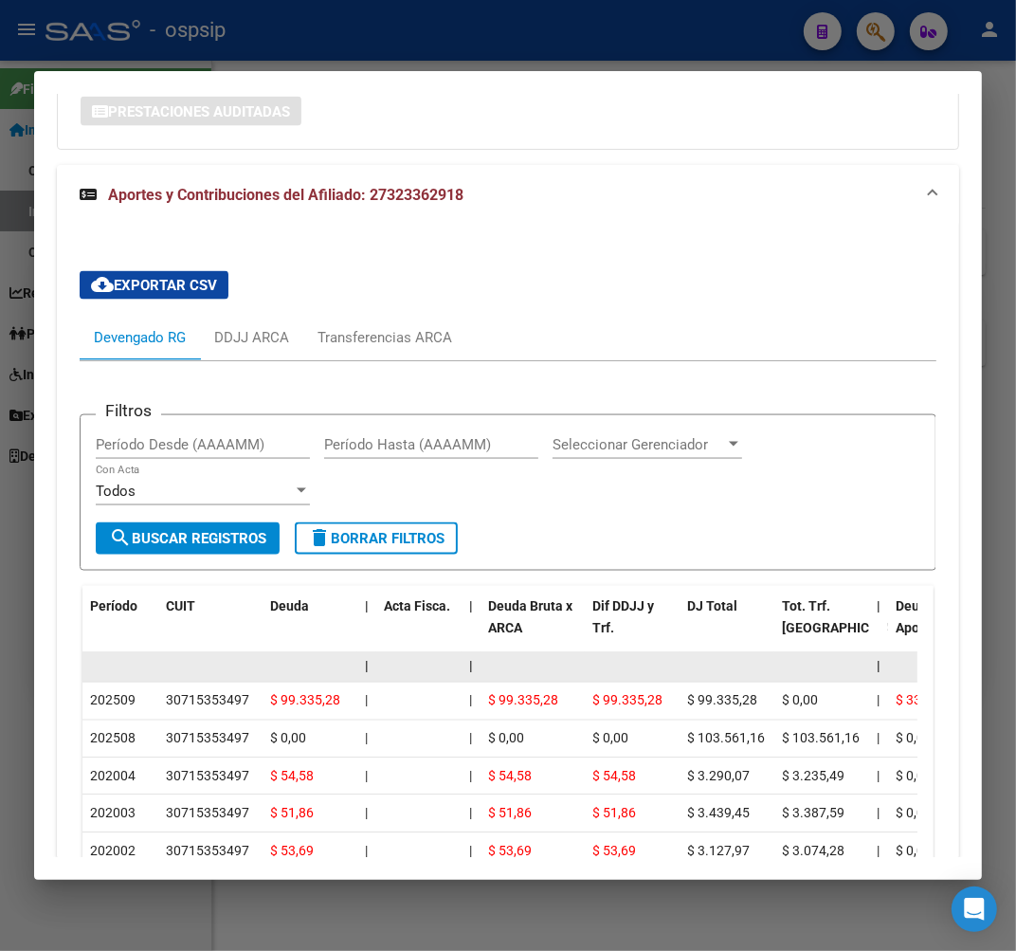
scroll to position [1708, 0]
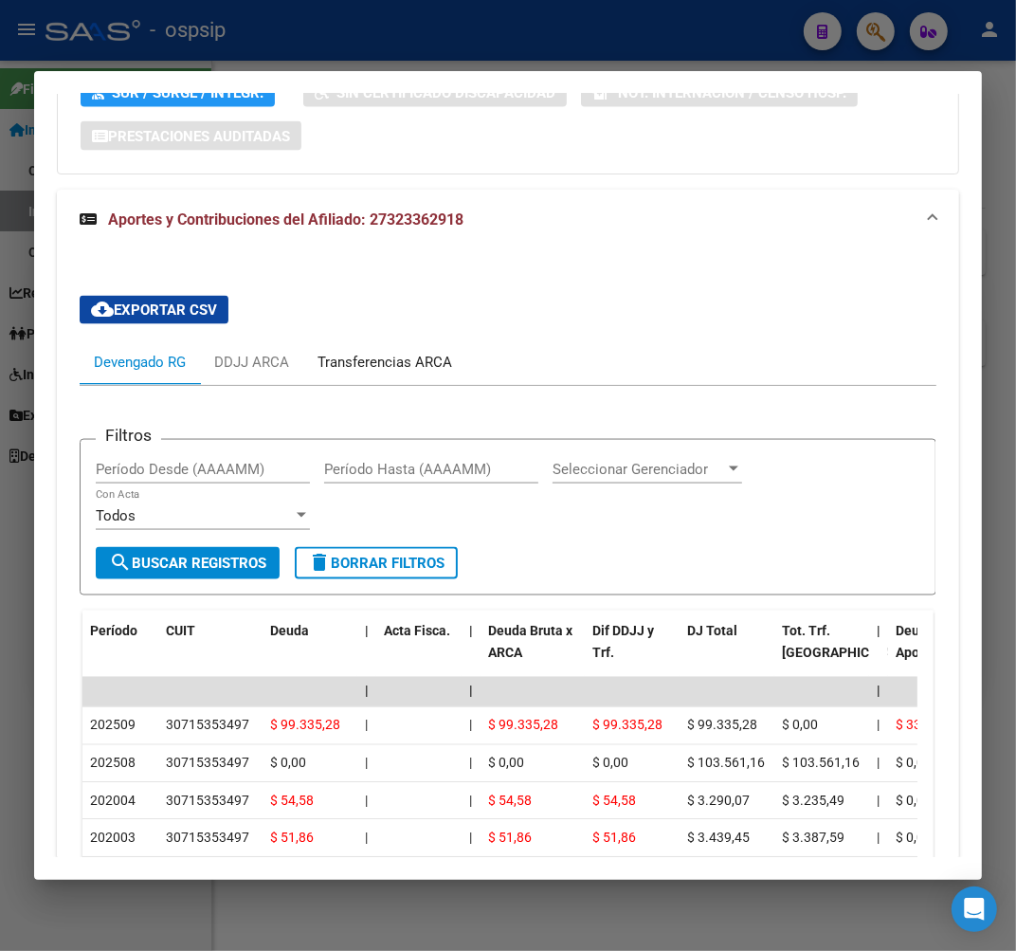
click at [411, 352] on div "Transferencias ARCA" at bounding box center [385, 362] width 135 height 21
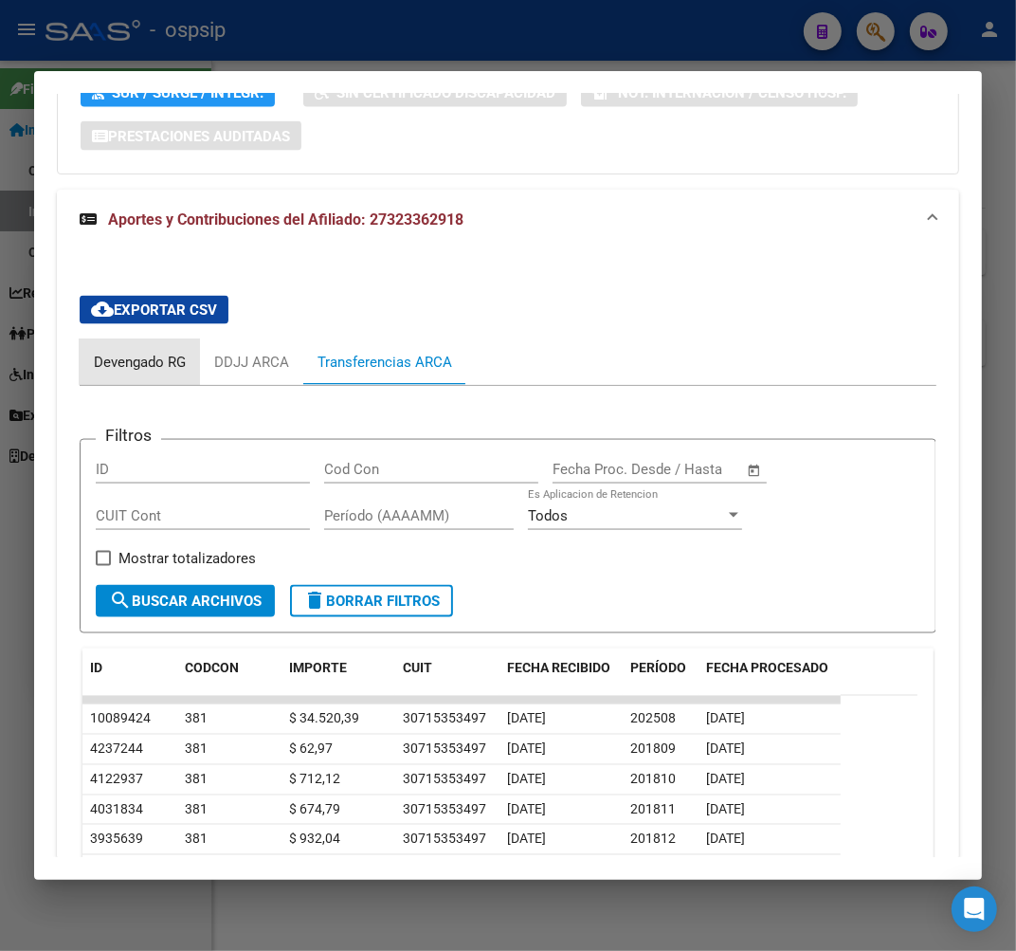
click at [118, 352] on div "Devengado RG" at bounding box center [140, 362] width 92 height 21
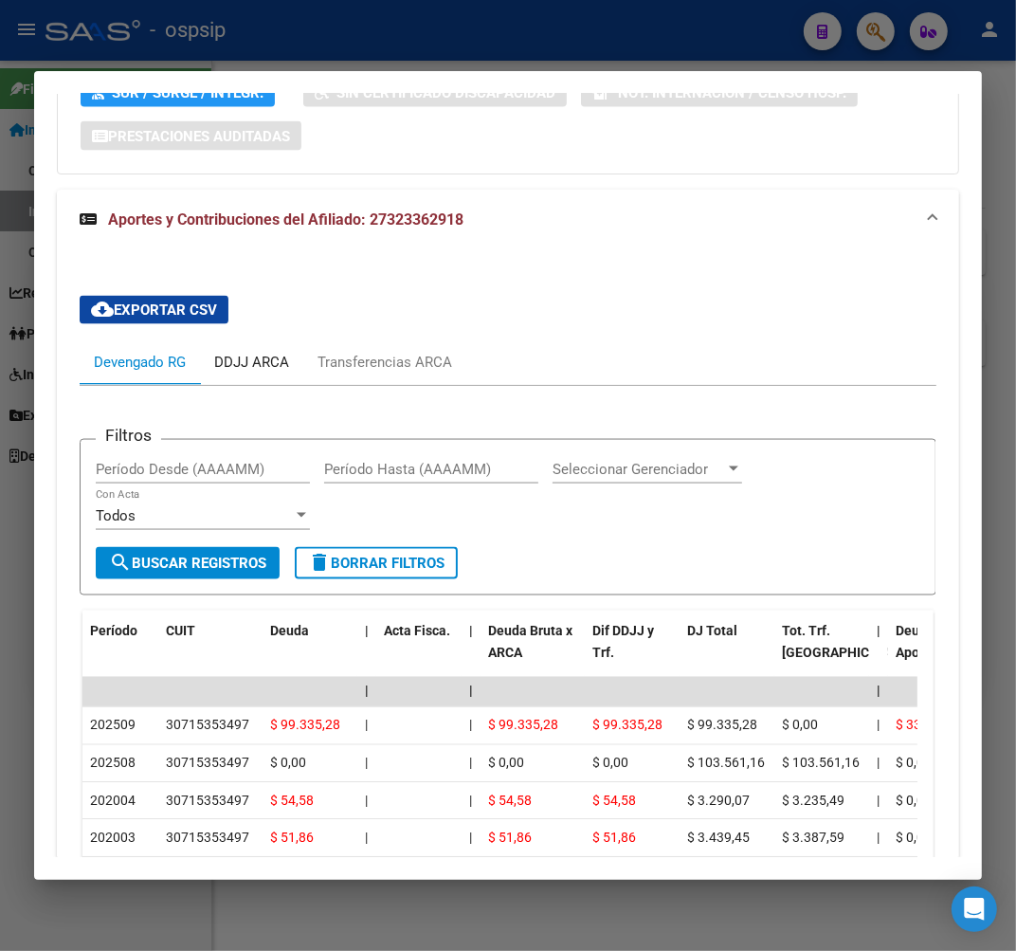
click at [265, 352] on div "DDJJ ARCA" at bounding box center [251, 362] width 75 height 21
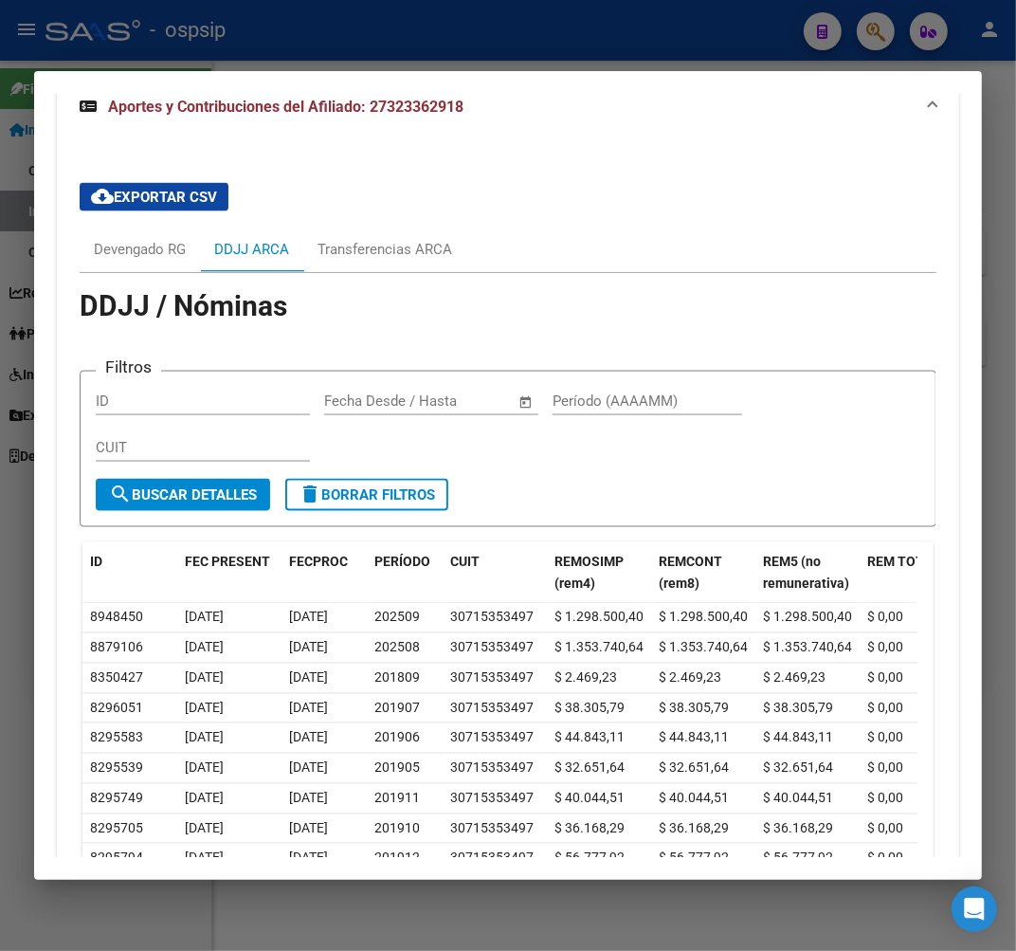
scroll to position [1918, 0]
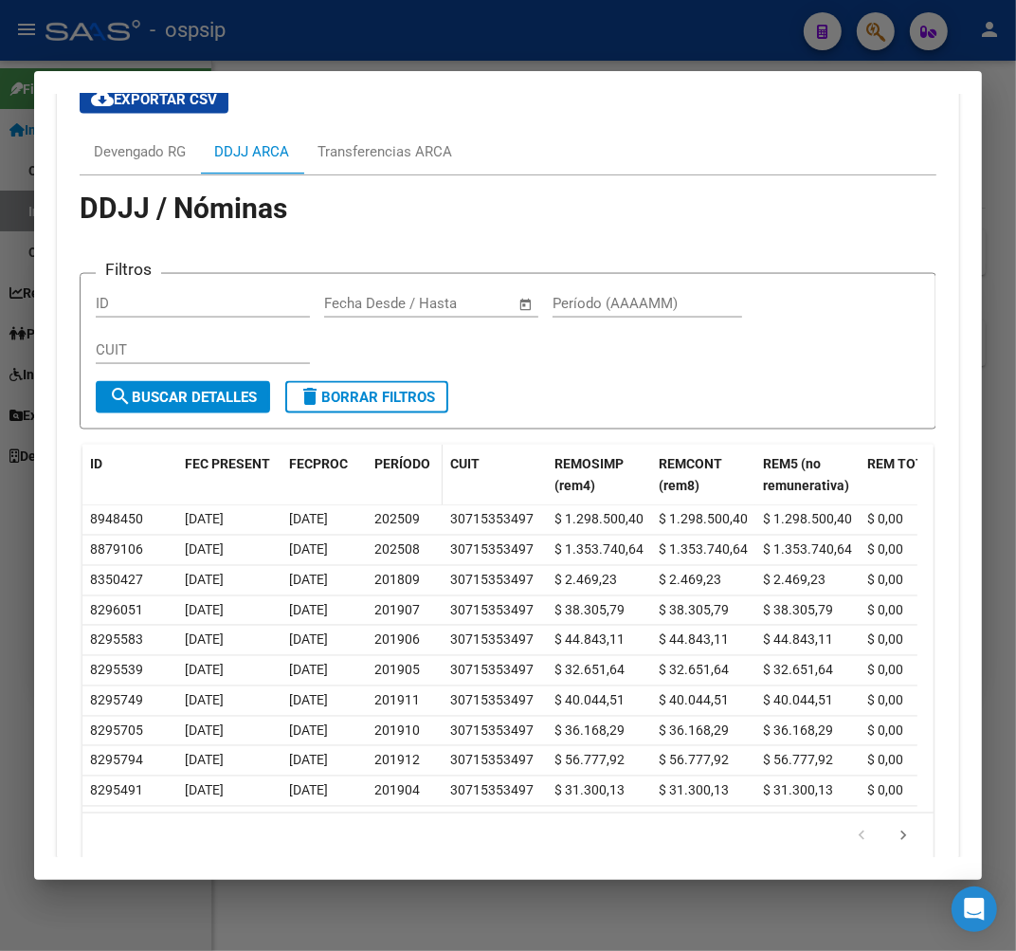
click at [405, 454] on div "PERÍODO" at bounding box center [404, 465] width 61 height 22
click at [408, 457] on span "PERÍODO" at bounding box center [402, 464] width 56 height 15
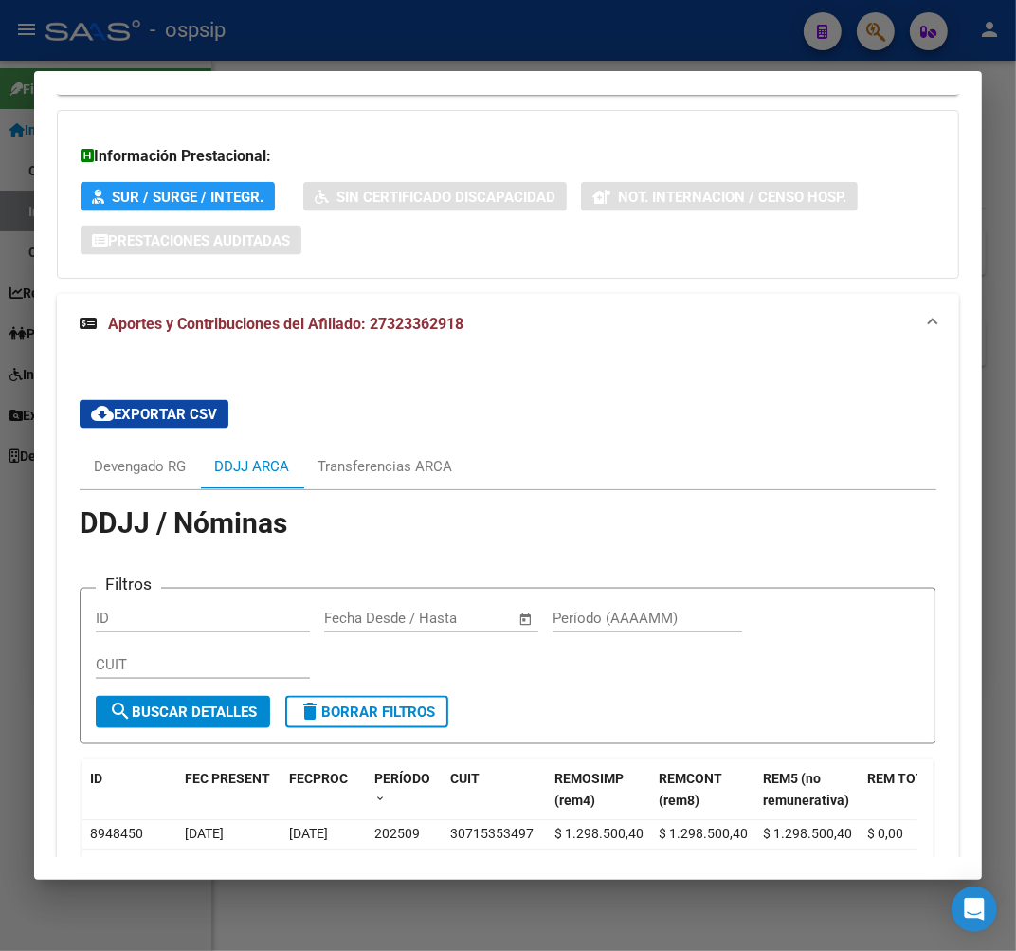
scroll to position [1498, 0]
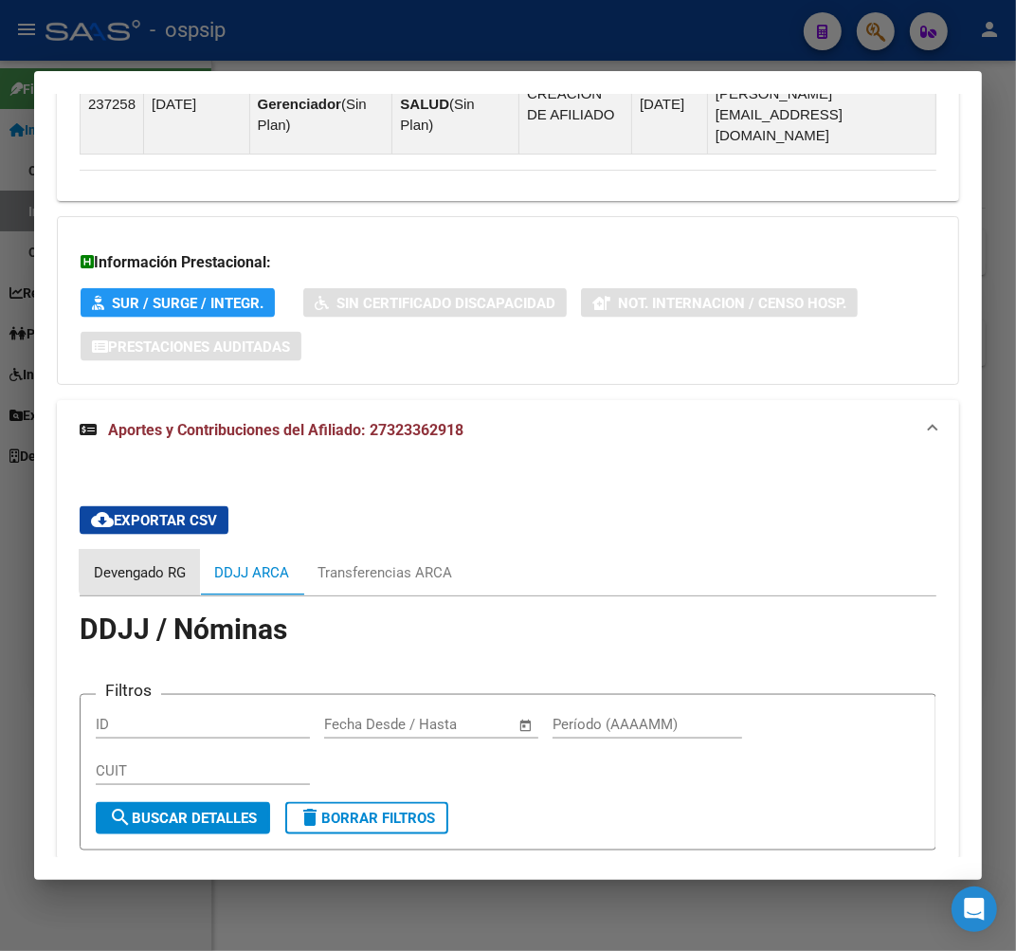
click at [152, 562] on div "Devengado RG" at bounding box center [140, 572] width 92 height 21
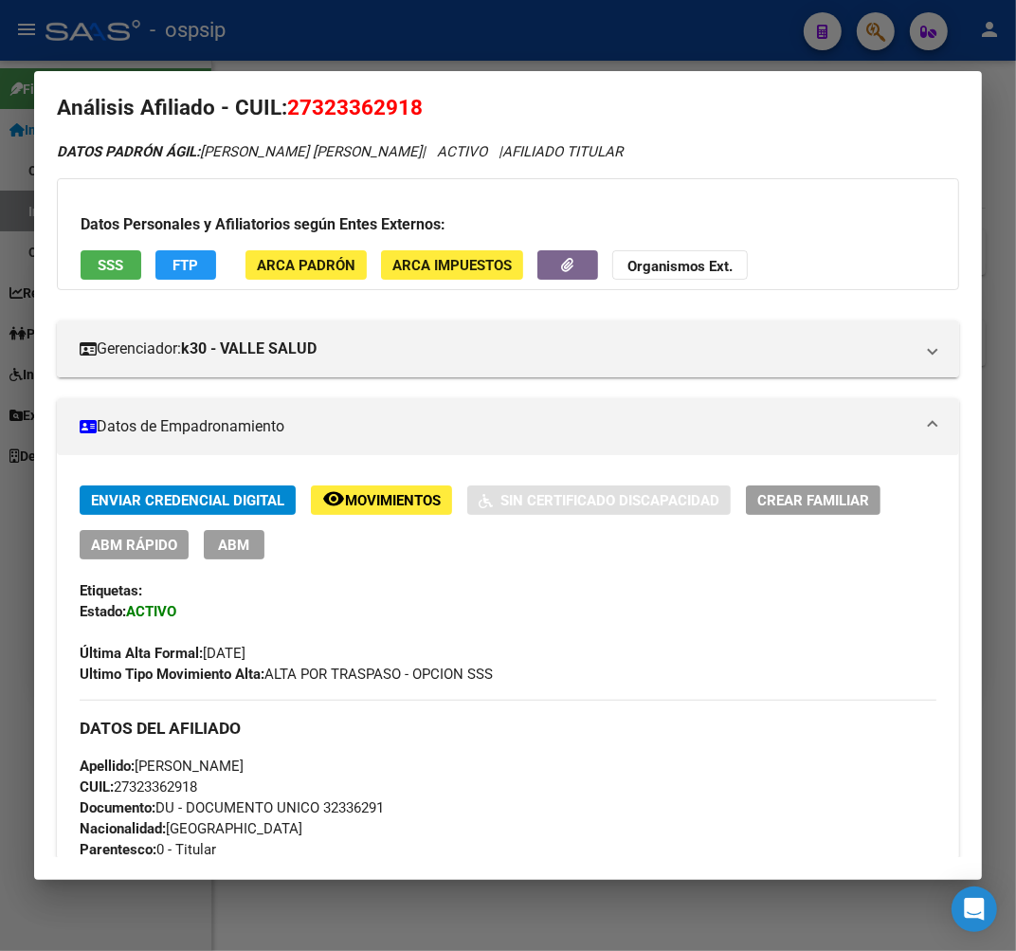
scroll to position [0, 0]
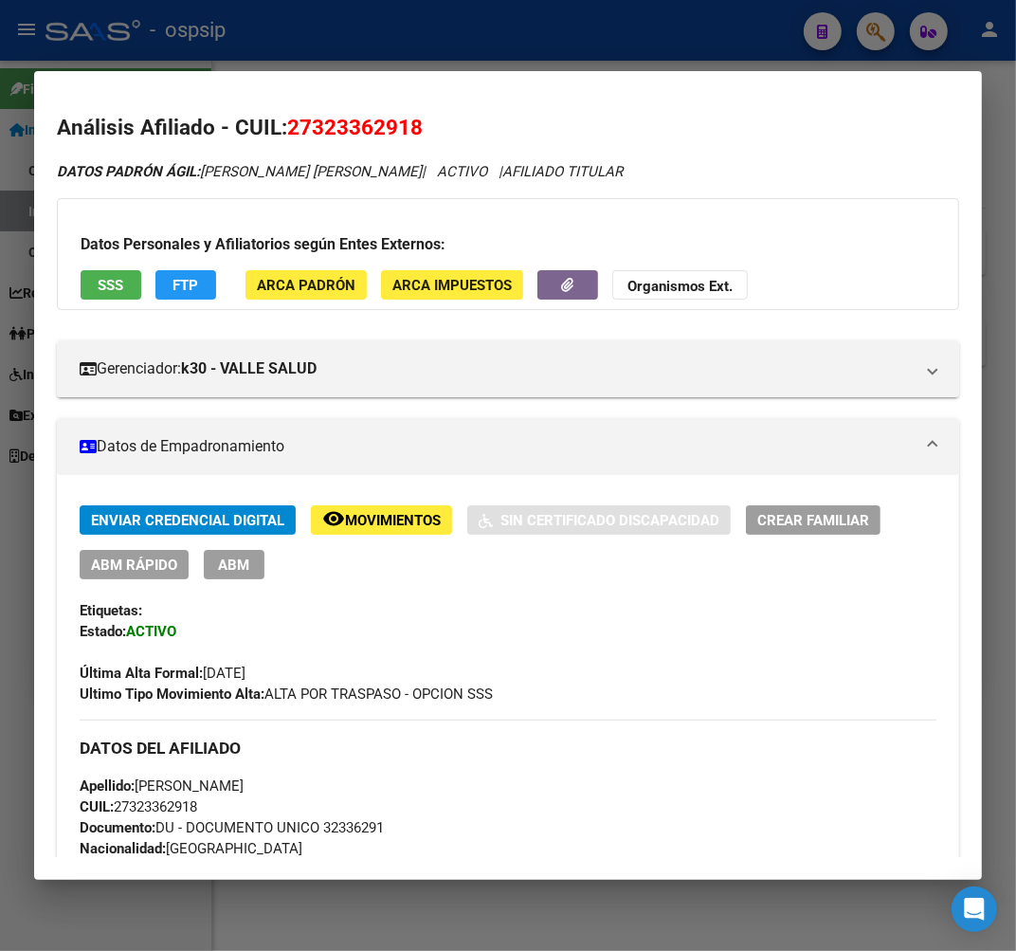
click at [187, 282] on span "FTP" at bounding box center [186, 285] width 26 height 17
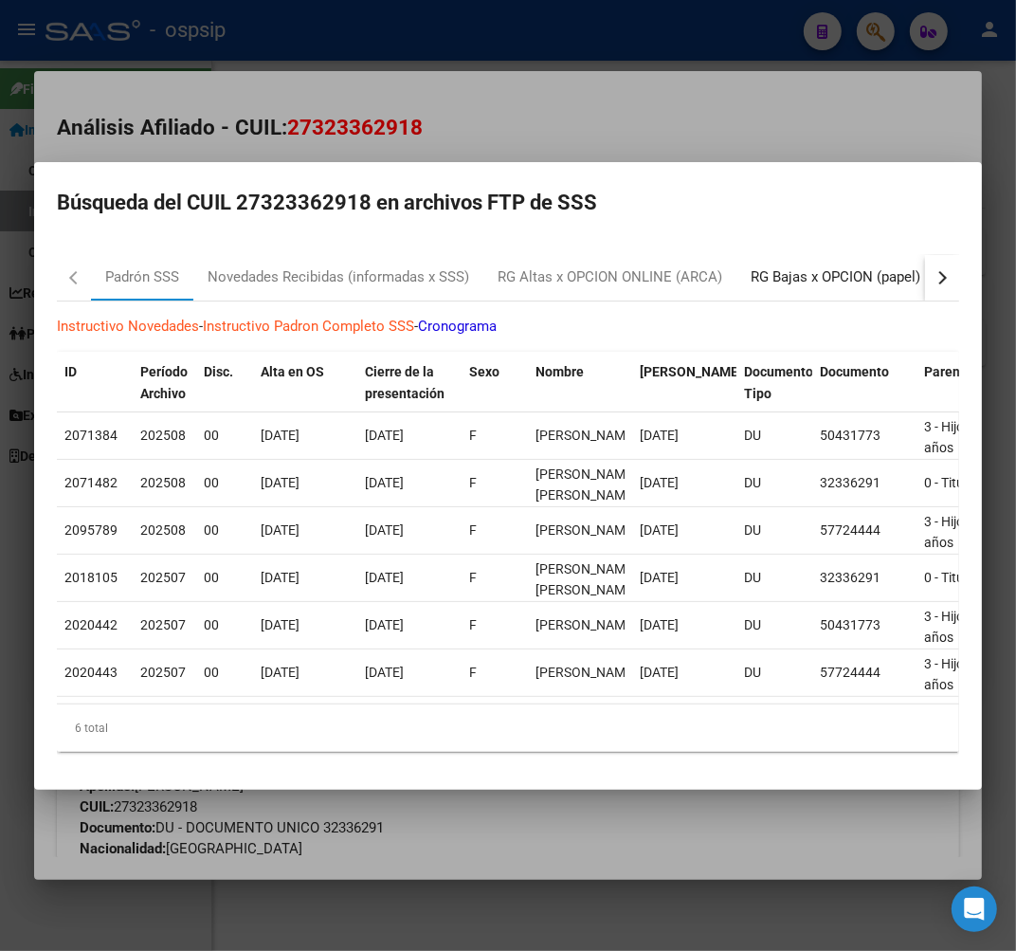
click at [885, 280] on div "RG Bajas x OPCION (papel)" at bounding box center [836, 277] width 170 height 22
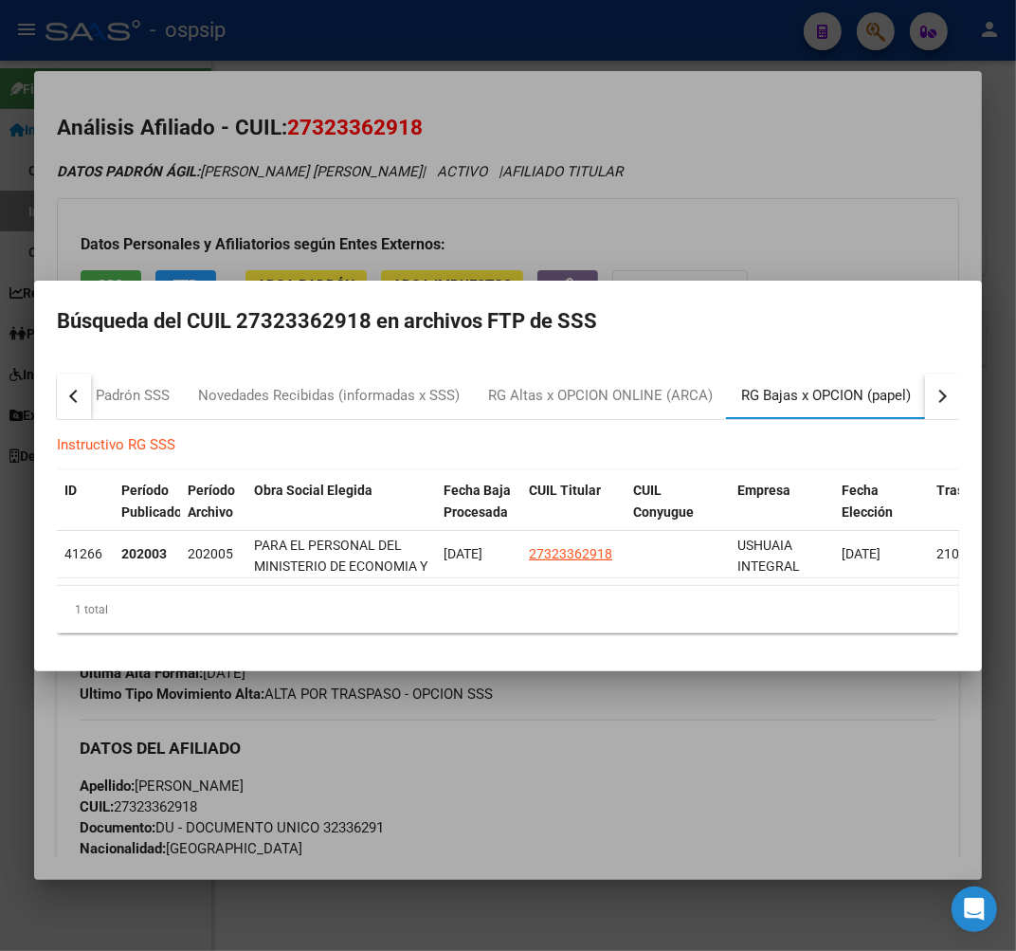
click at [868, 390] on div "RG Bajas x OPCION (papel)" at bounding box center [826, 396] width 170 height 22
drag, startPoint x: 971, startPoint y: 385, endPoint x: 845, endPoint y: 400, distance: 127.0
click at [967, 389] on mat-dialog-content "Padrón SSS Novedades Recibidas (informadas x SSS) RG Altas x OPCION ONLINE (ARC…" at bounding box center [508, 503] width 948 height 290
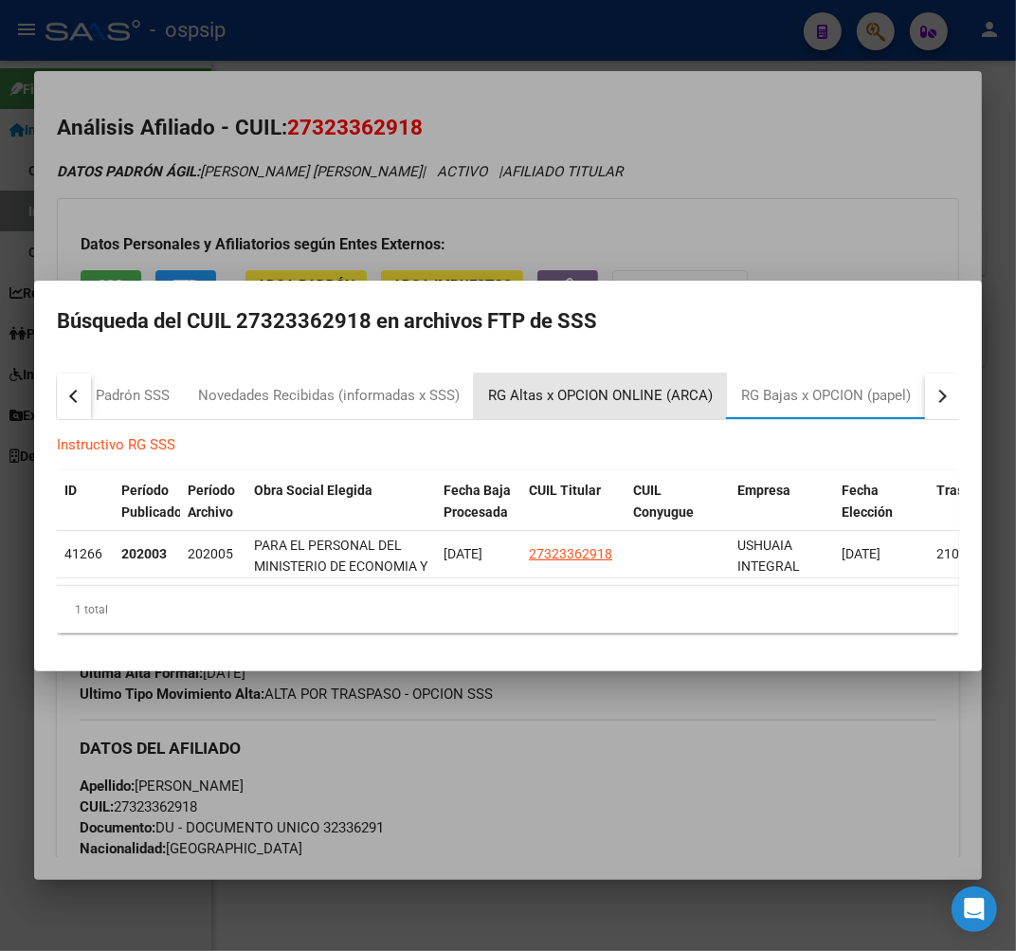
click at [629, 403] on div "RG Altas x OPCION ONLINE (ARCA)" at bounding box center [600, 395] width 253 height 45
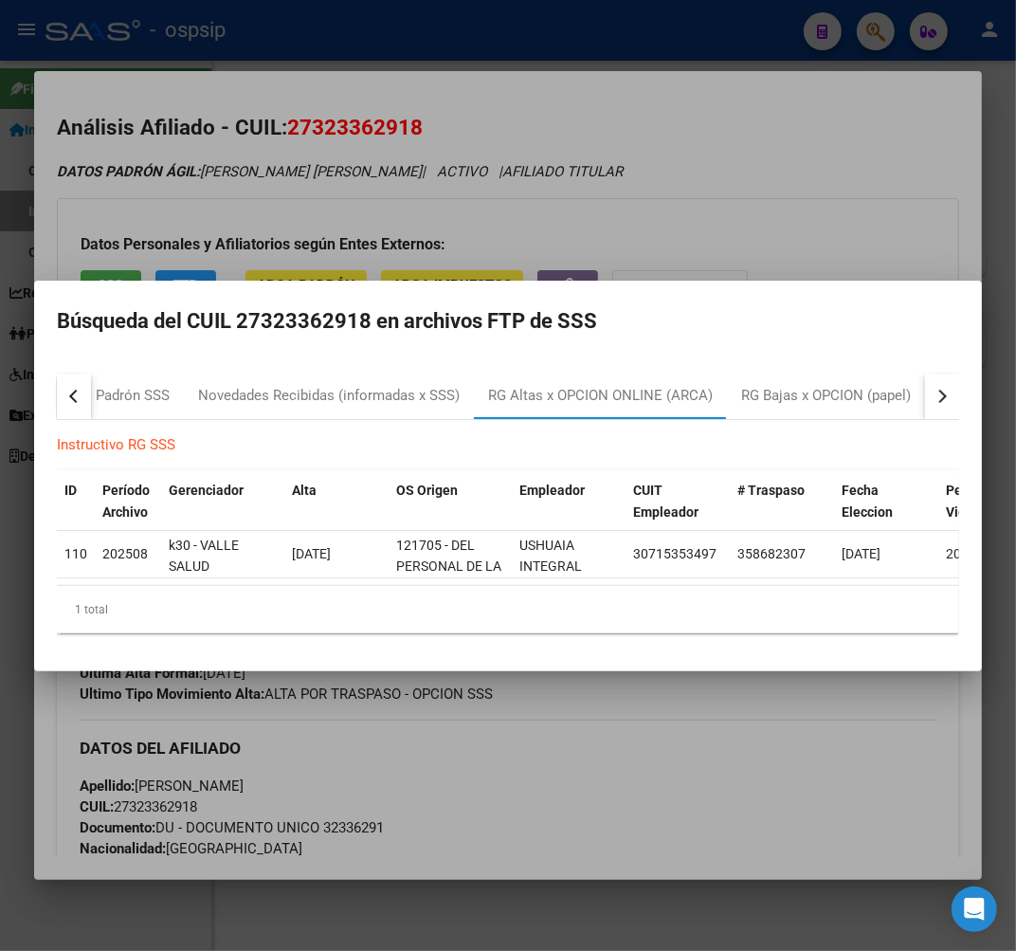
click at [659, 788] on div at bounding box center [508, 475] width 1016 height 951
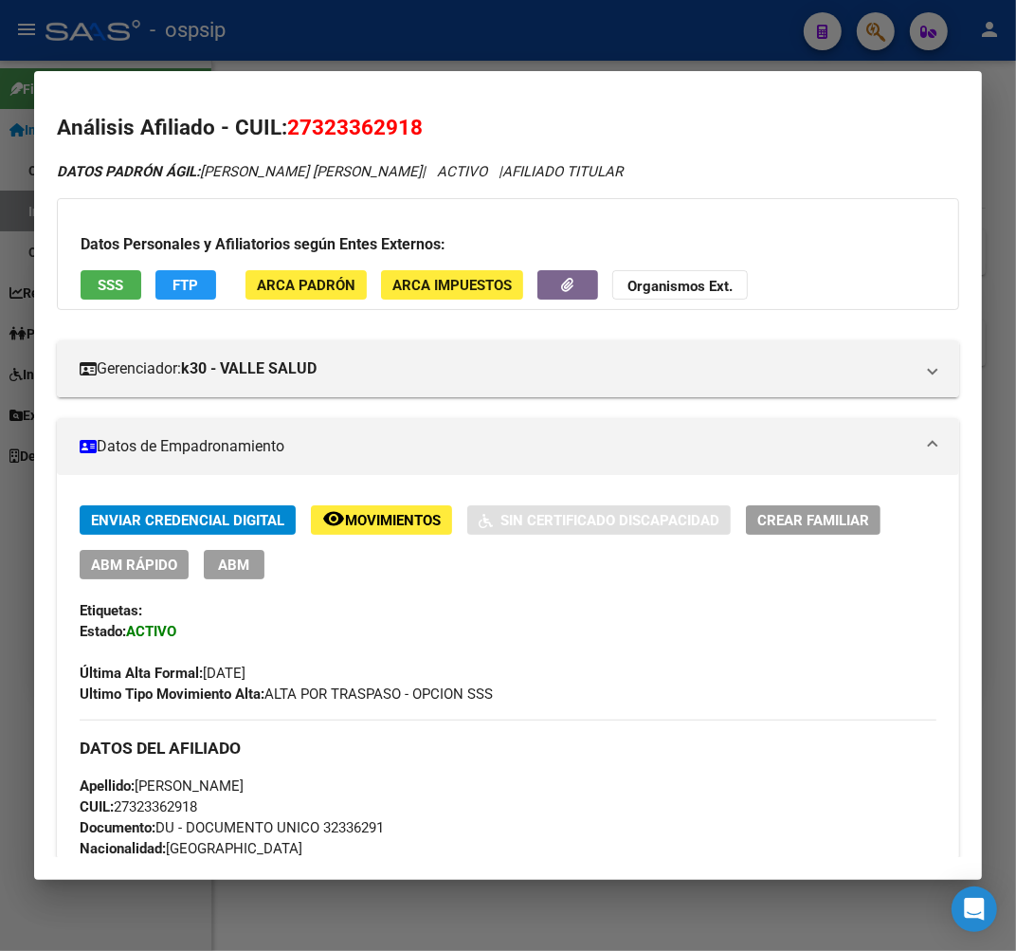
click at [531, 34] on div at bounding box center [508, 475] width 1016 height 951
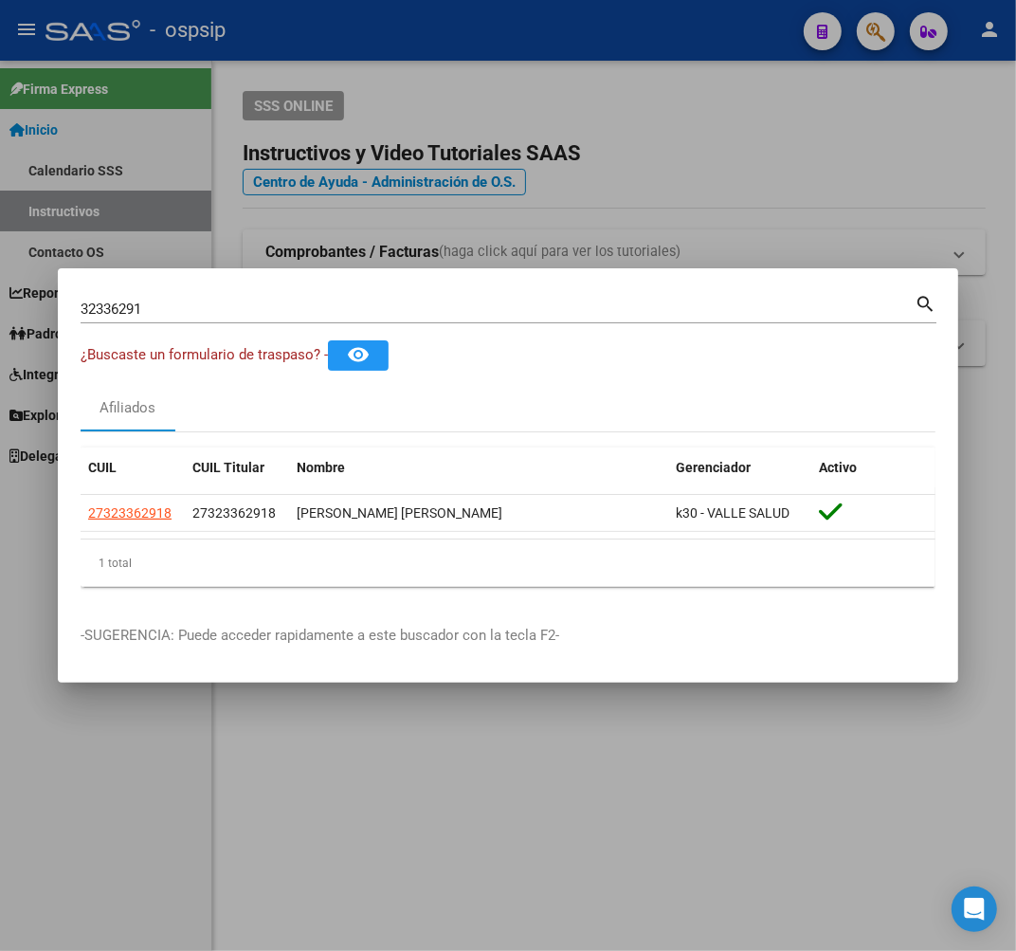
drag, startPoint x: 531, startPoint y: 35, endPoint x: 532, endPoint y: 47, distance: 12.4
click at [531, 39] on div at bounding box center [508, 475] width 1016 height 951
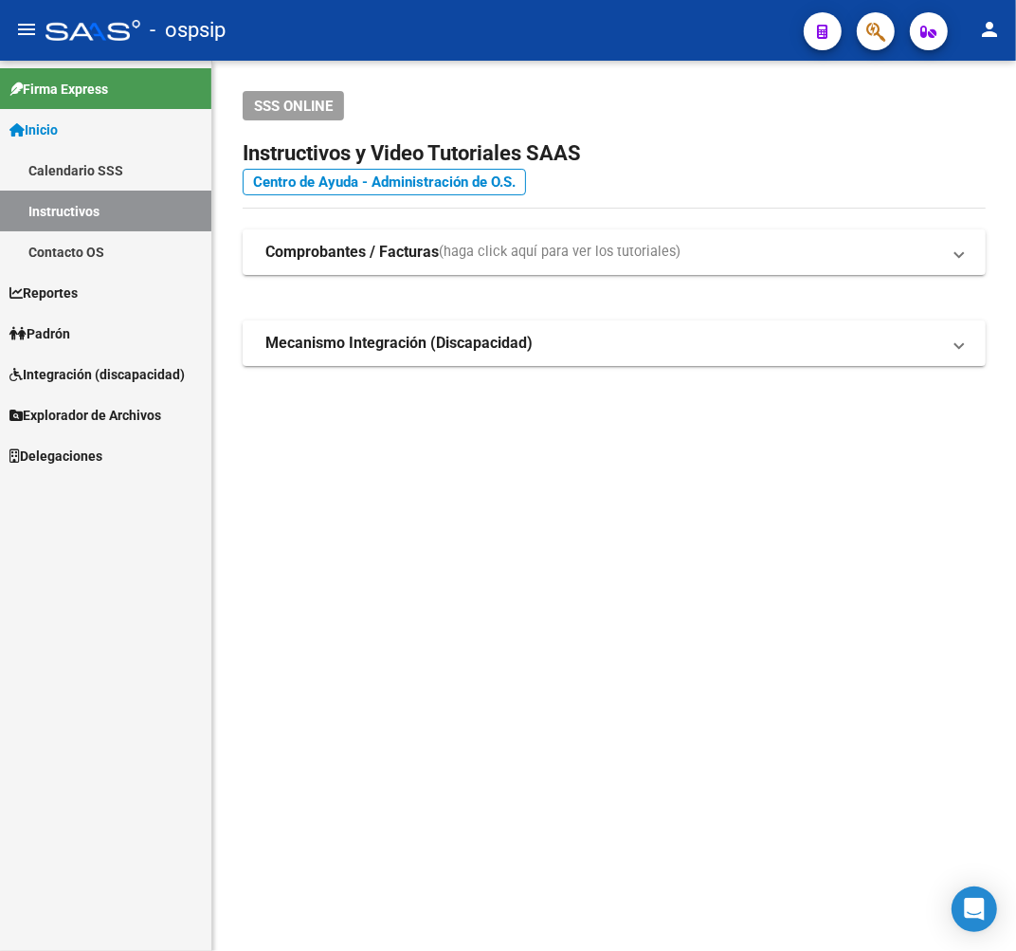
click at [857, 12] on button "button" at bounding box center [876, 31] width 38 height 38
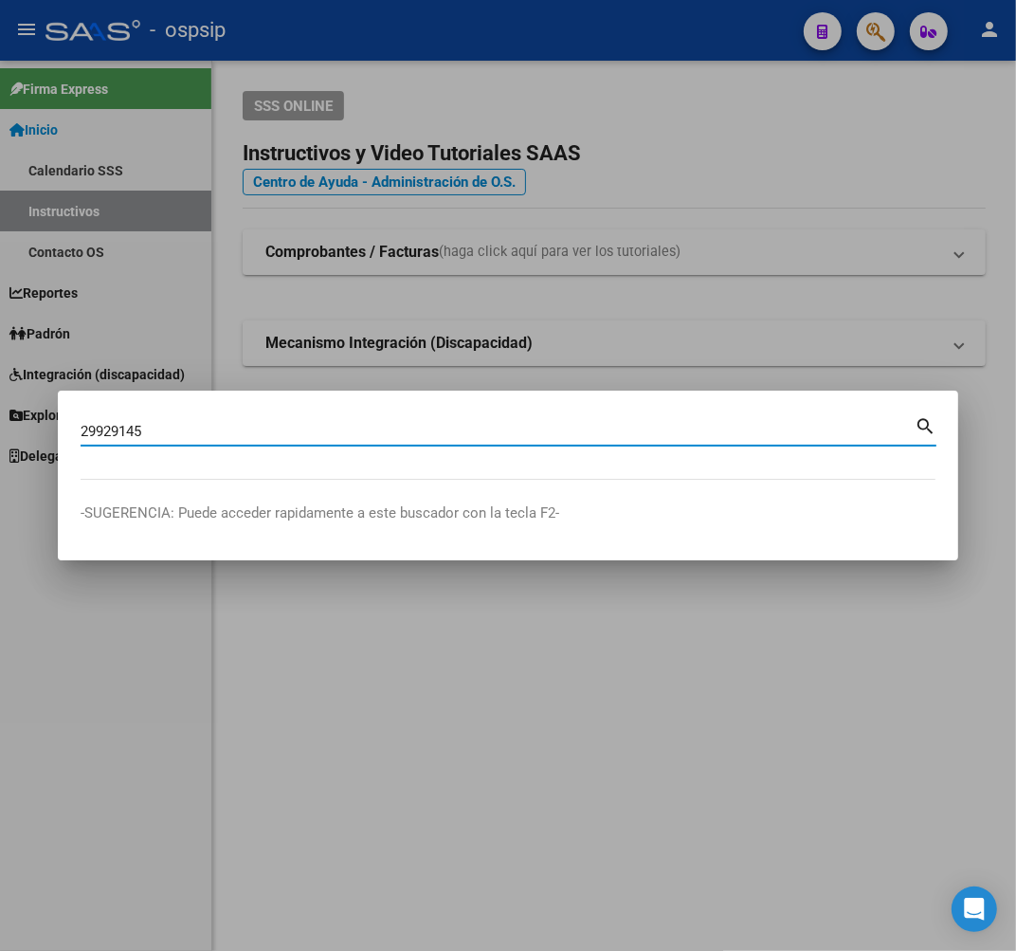
type input "29929145"
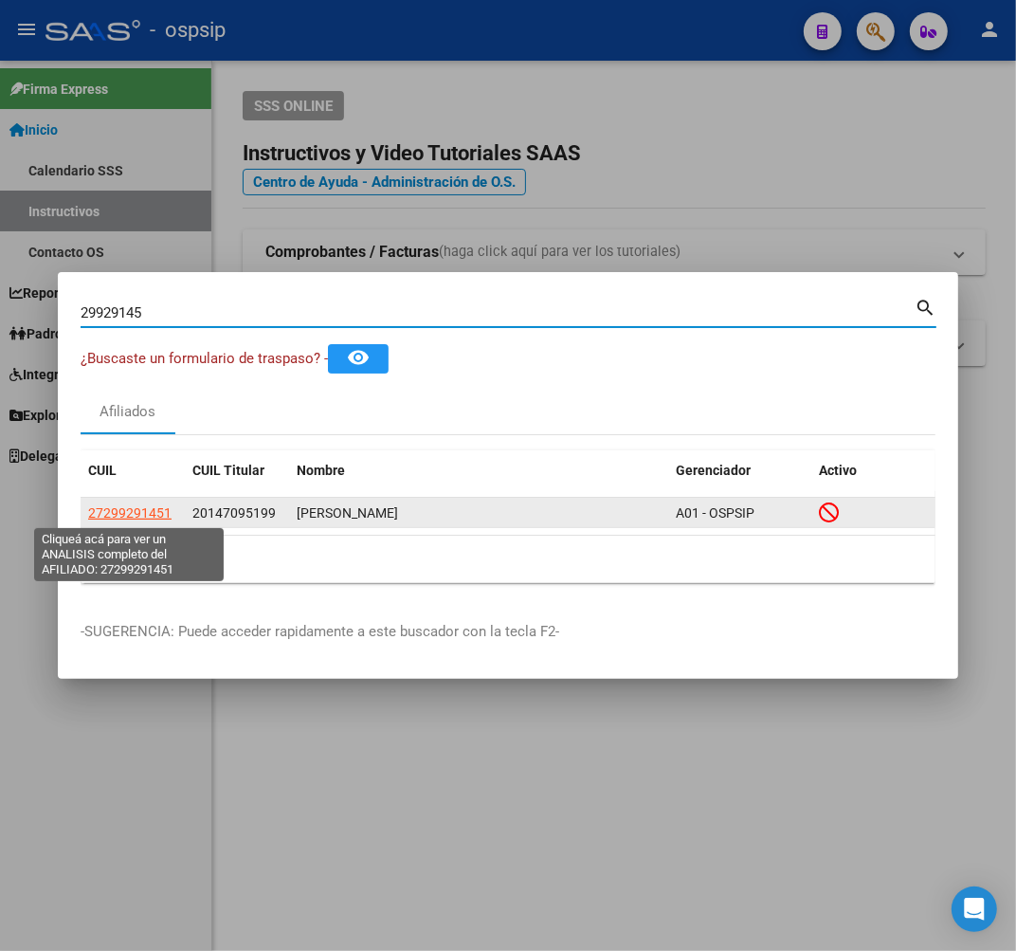
click at [145, 513] on span "27299291451" at bounding box center [129, 512] width 83 height 15
type textarea "27299291451"
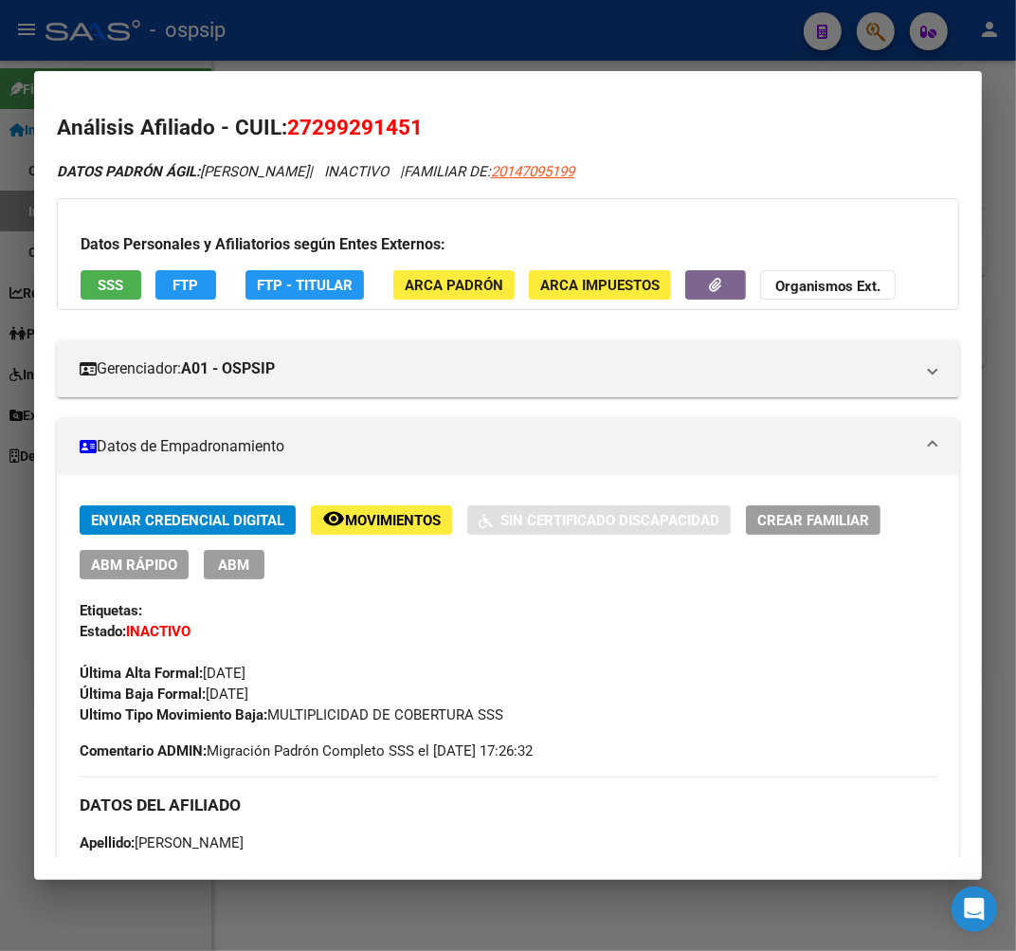
click at [367, 532] on button "remove_red_eye Movimientos" at bounding box center [381, 519] width 141 height 29
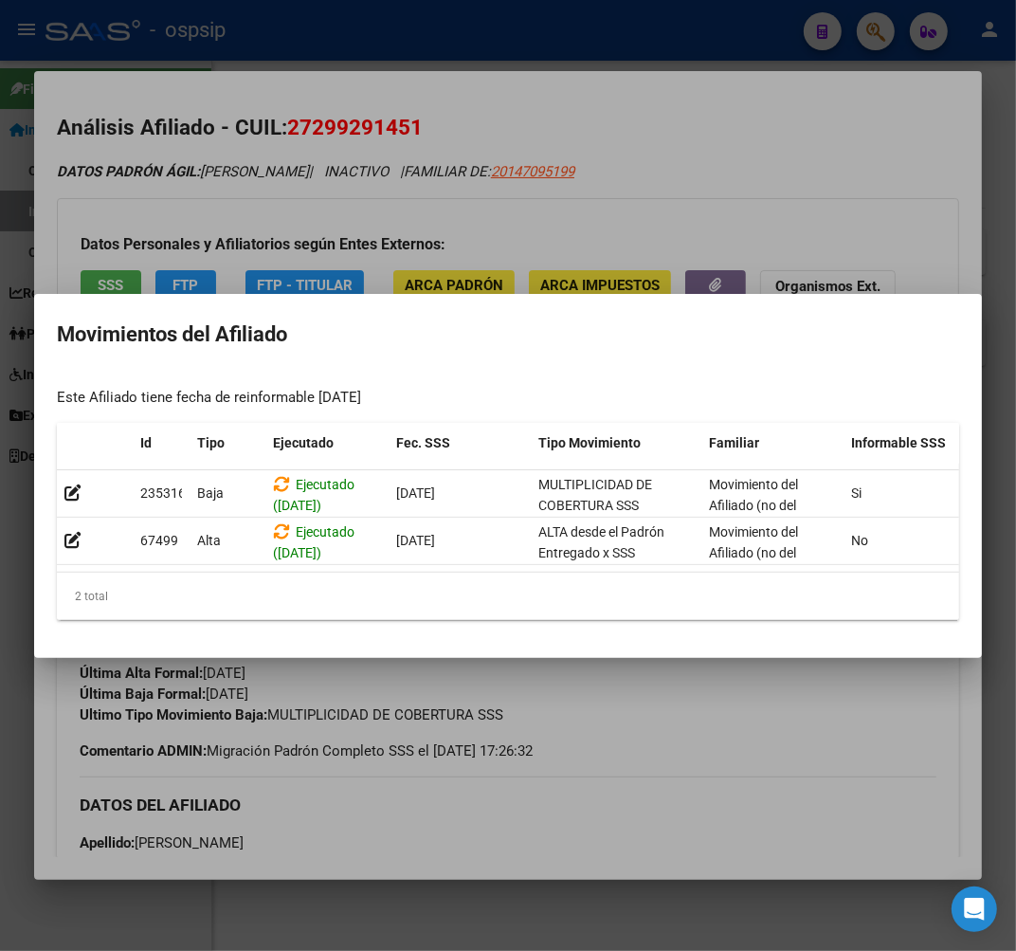
click at [635, 702] on div at bounding box center [508, 475] width 1016 height 951
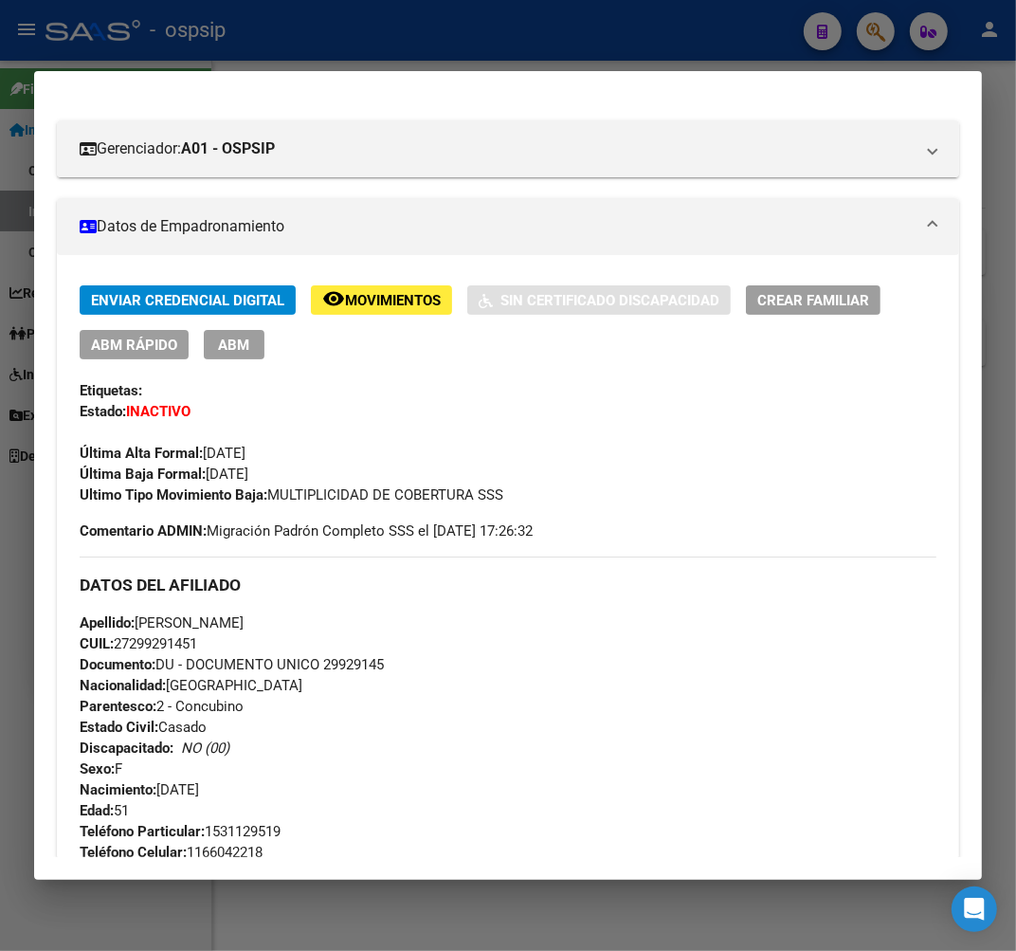
scroll to position [210, 0]
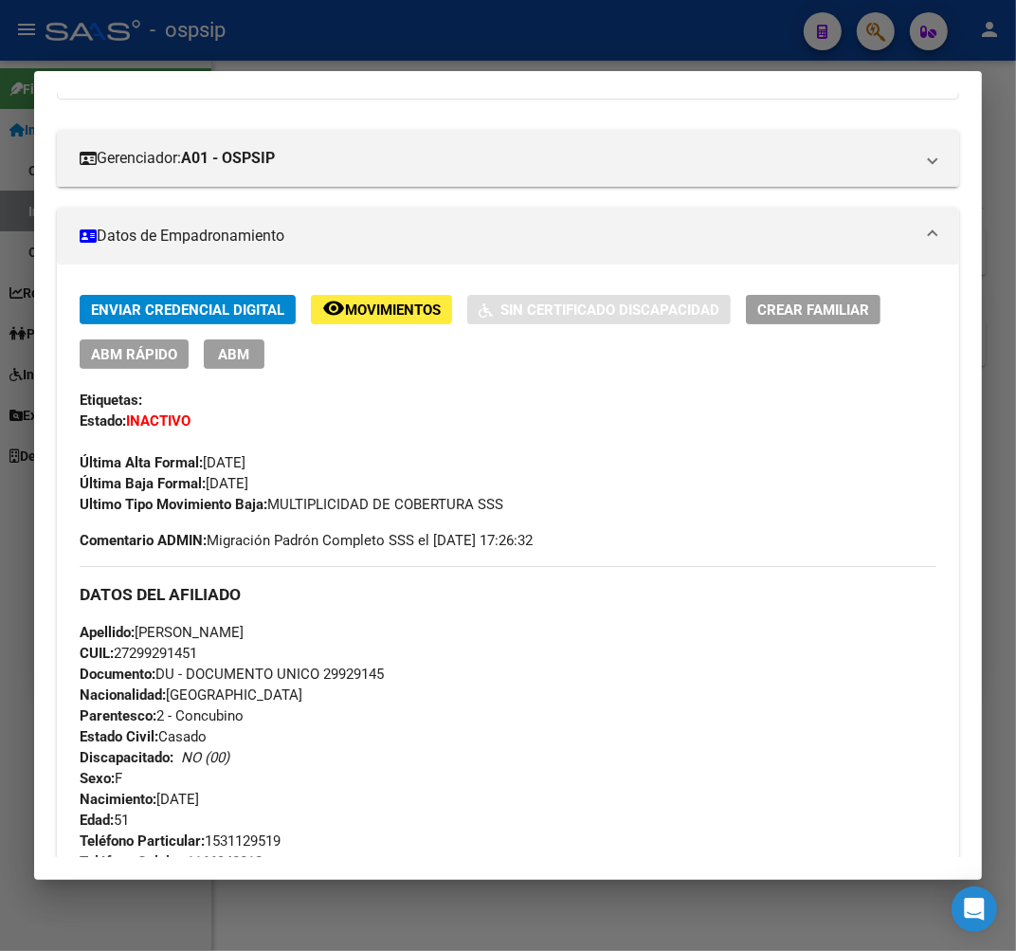
click at [420, 300] on button "remove_red_eye Movimientos" at bounding box center [381, 309] width 141 height 29
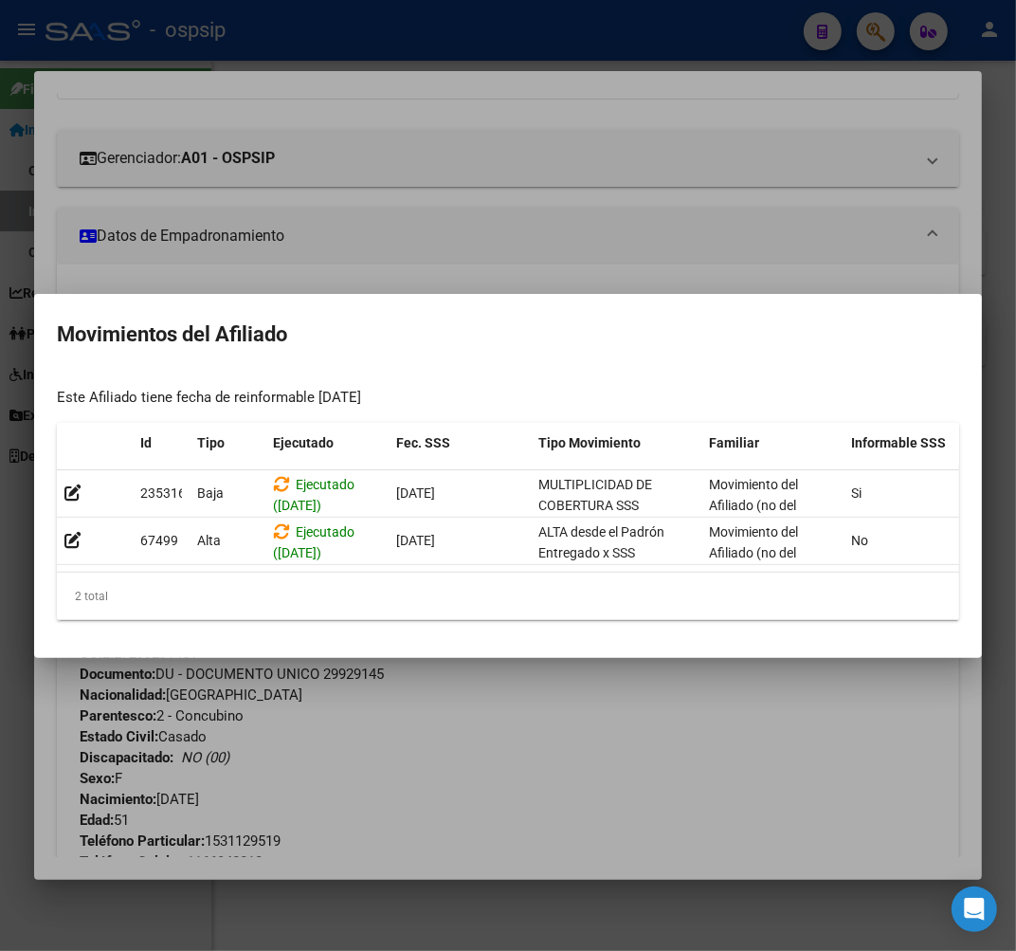
drag, startPoint x: 502, startPoint y: 850, endPoint x: 405, endPoint y: 837, distance: 98.5
click at [495, 849] on div at bounding box center [508, 475] width 1016 height 951
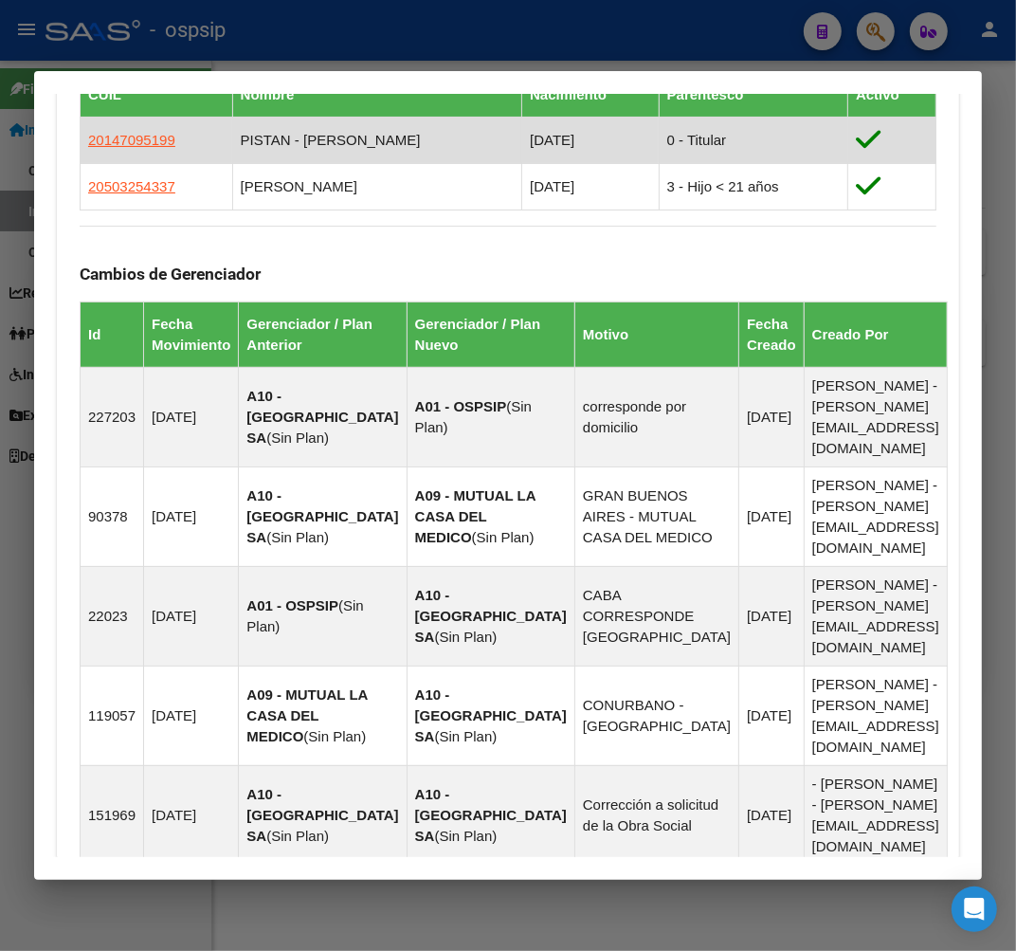
scroll to position [1567, 0]
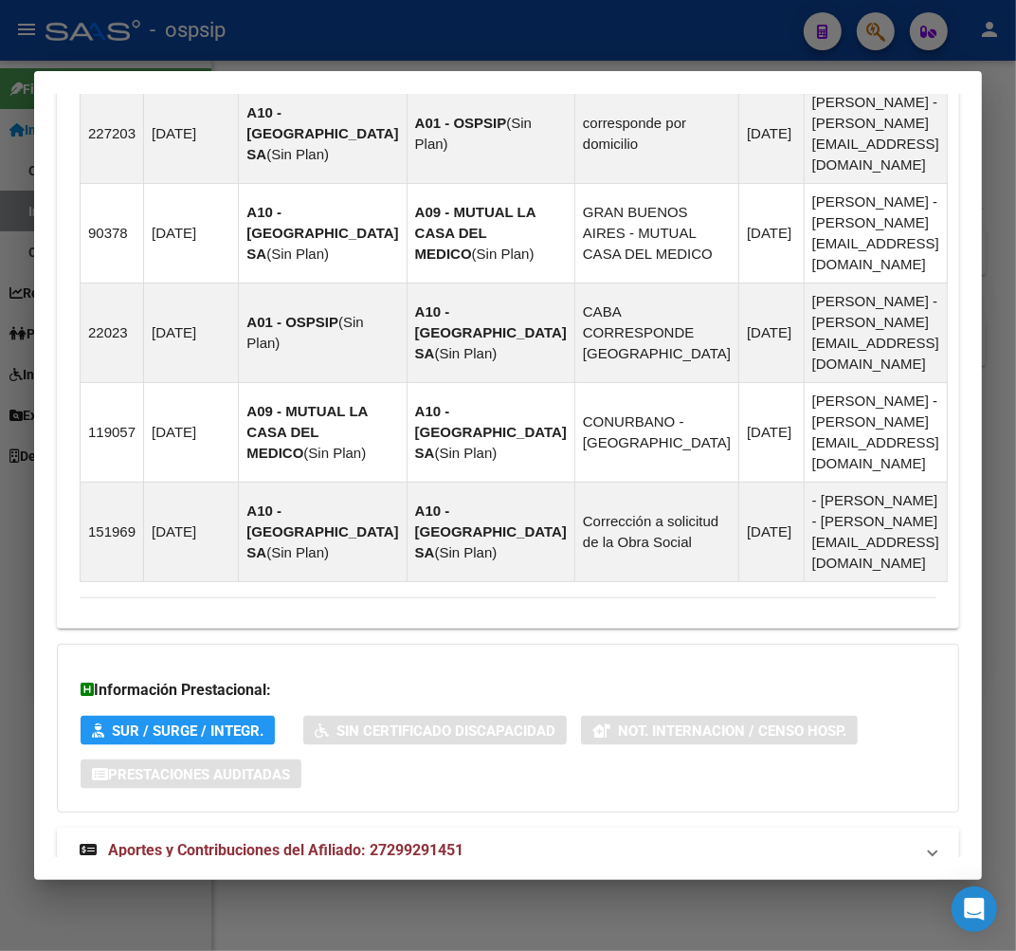
drag, startPoint x: 590, startPoint y: 801, endPoint x: 593, endPoint y: 785, distance: 16.4
click at [561, 905] on mat-panel-title "Aportes y Contribuciones del Titular: 20147095199" at bounding box center [497, 916] width 834 height 23
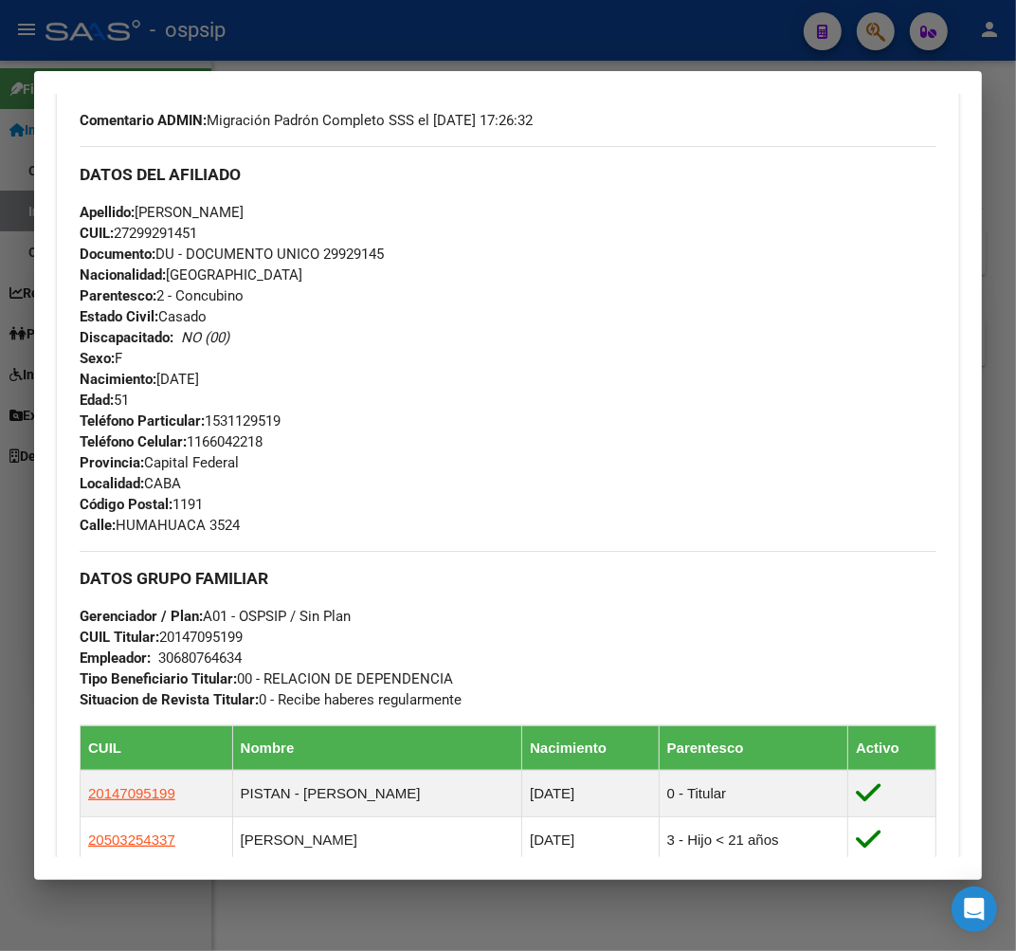
scroll to position [626, 0]
